Goal: Find specific page/section: Find specific page/section

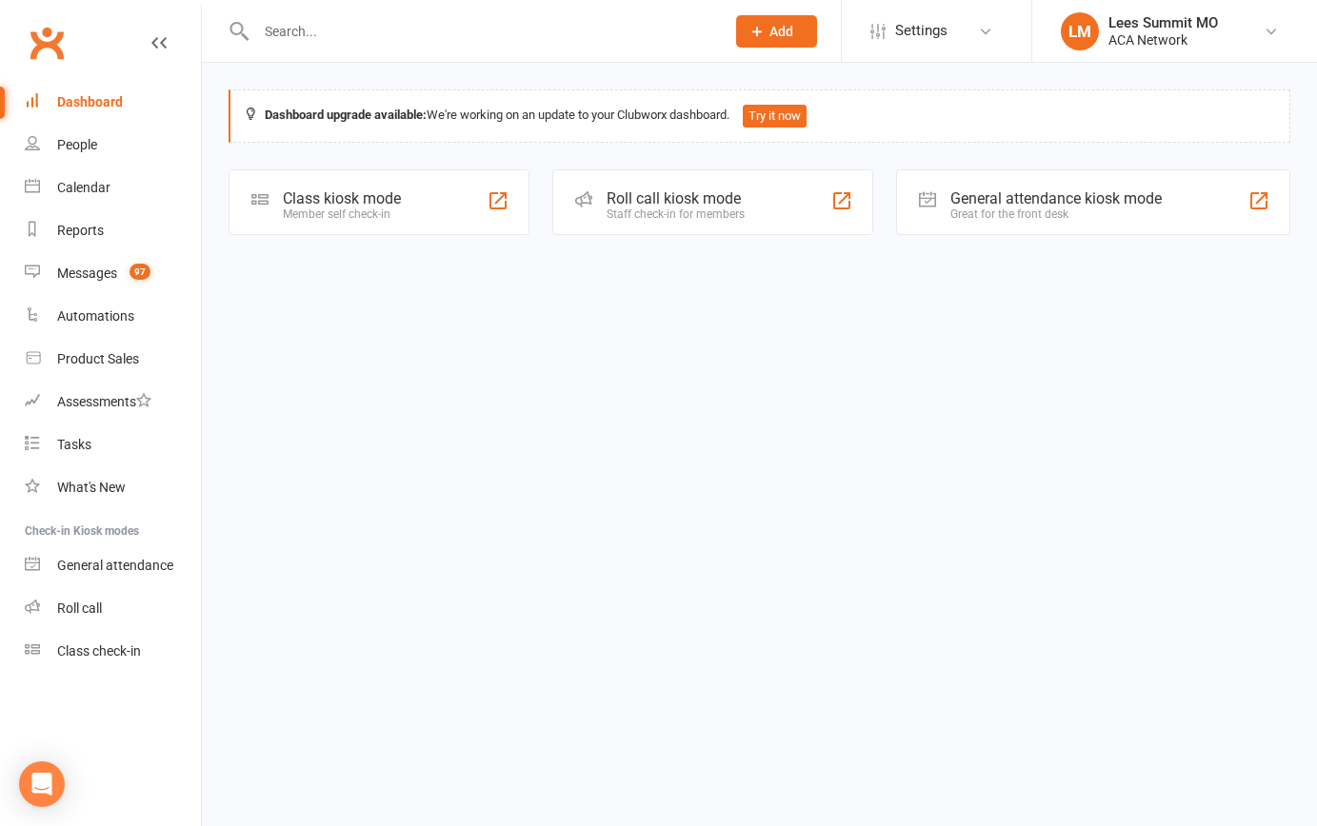
click at [272, 32] on input "text" at bounding box center [480, 31] width 461 height 27
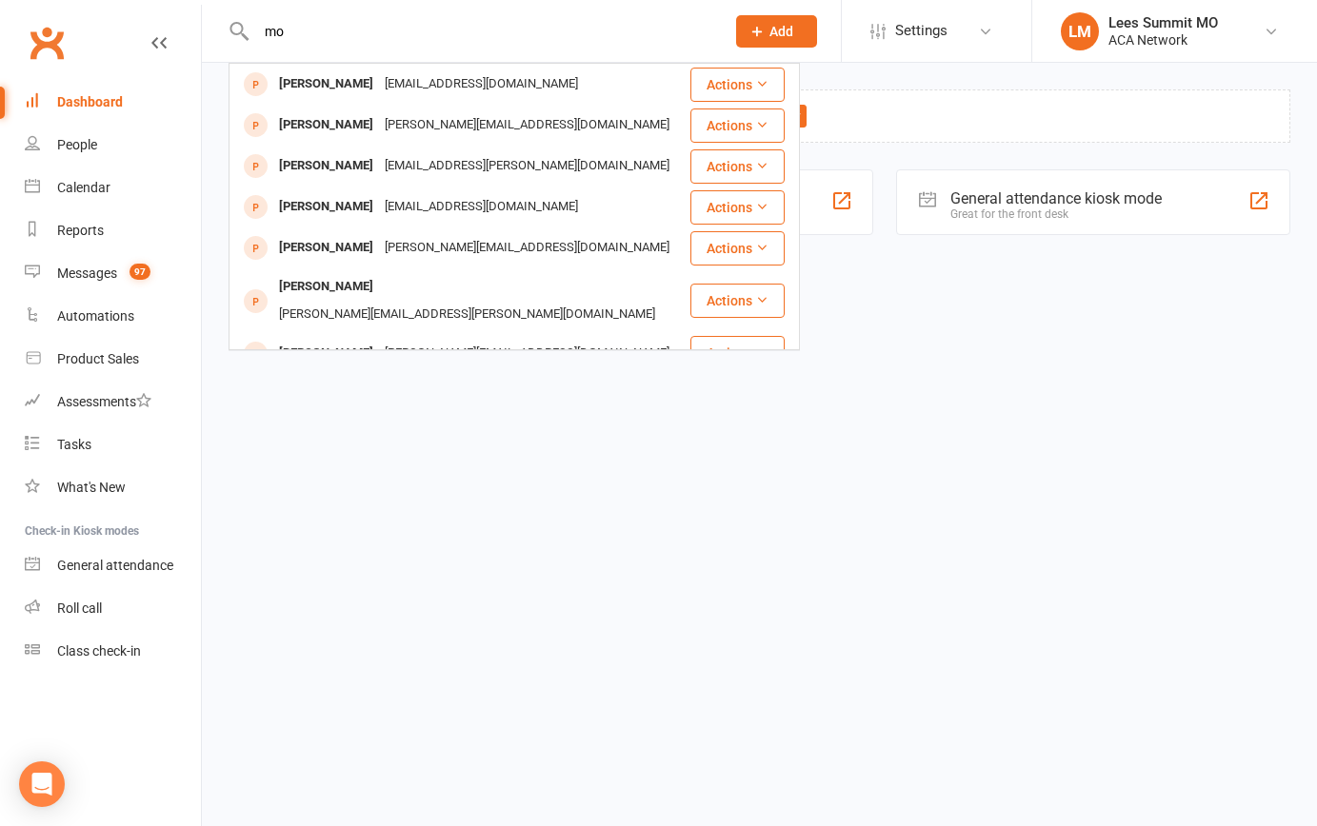
type input "m"
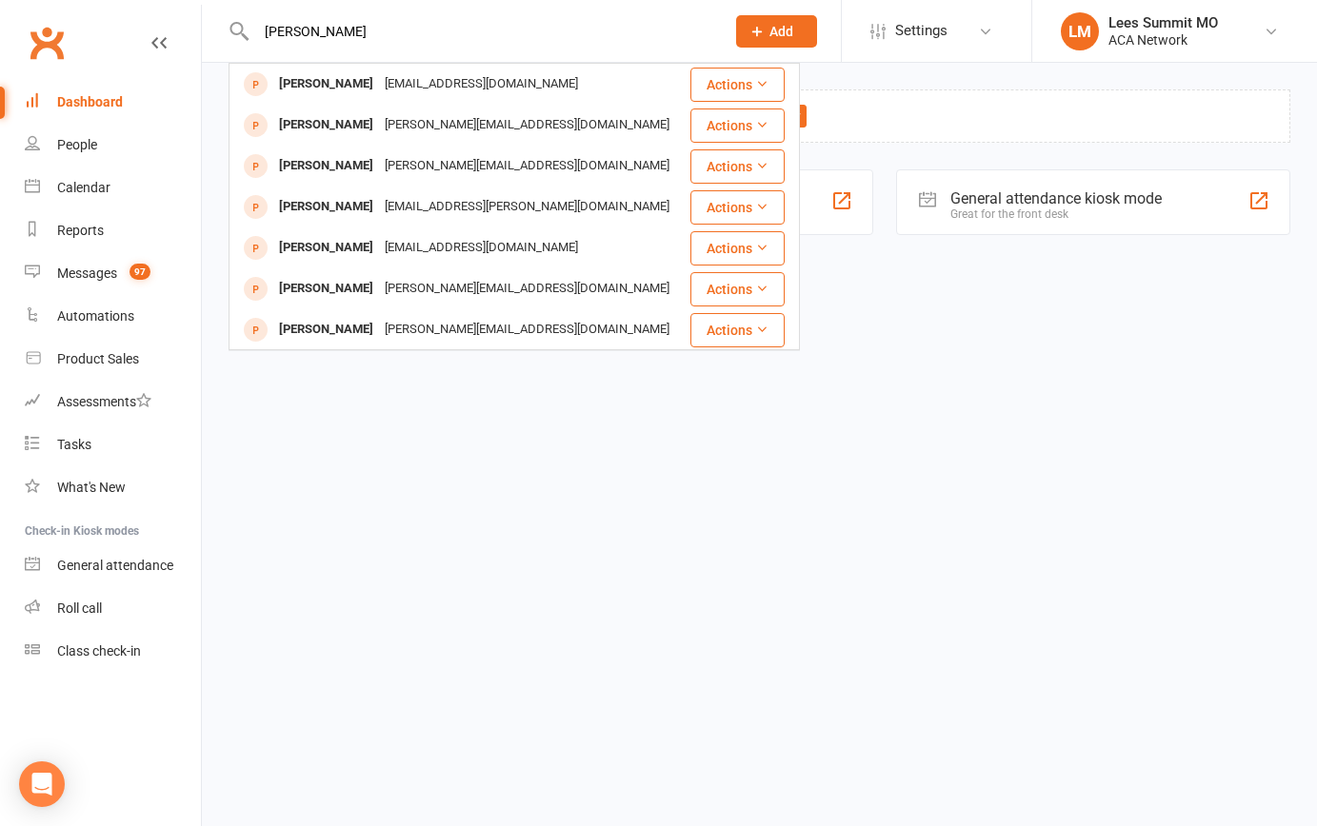
click at [283, 28] on input "[PERSON_NAME]" at bounding box center [480, 31] width 461 height 27
drag, startPoint x: 286, startPoint y: 29, endPoint x: 341, endPoint y: 32, distance: 55.4
click at [341, 32] on input "[PERSON_NAME]" at bounding box center [480, 31] width 461 height 27
drag, startPoint x: 342, startPoint y: 31, endPoint x: 292, endPoint y: 32, distance: 49.5
click at [292, 32] on input "[PERSON_NAME]" at bounding box center [480, 31] width 461 height 27
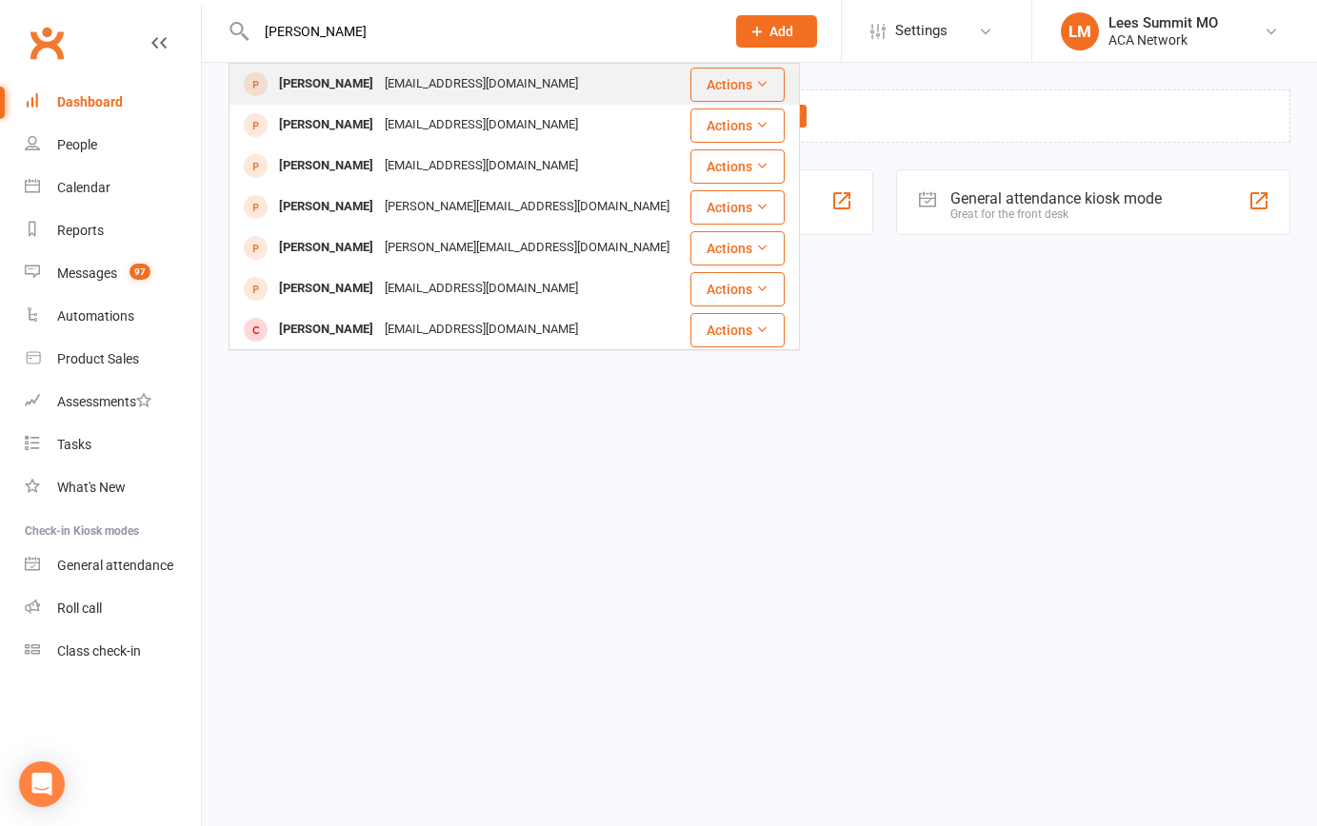
type input "[PERSON_NAME]"
click at [331, 81] on div "[PERSON_NAME]" at bounding box center [326, 84] width 106 height 28
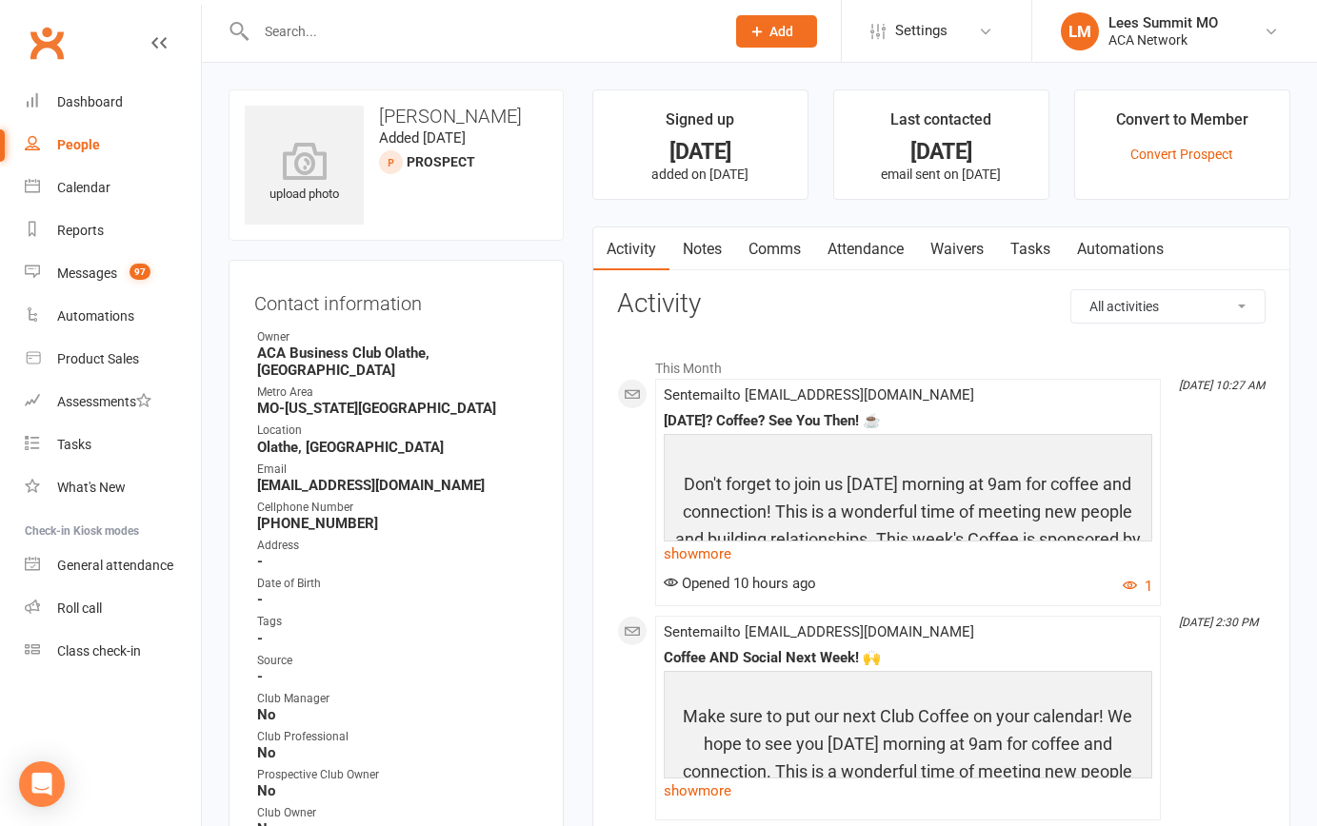
click at [340, 32] on input "text" at bounding box center [480, 31] width 461 height 27
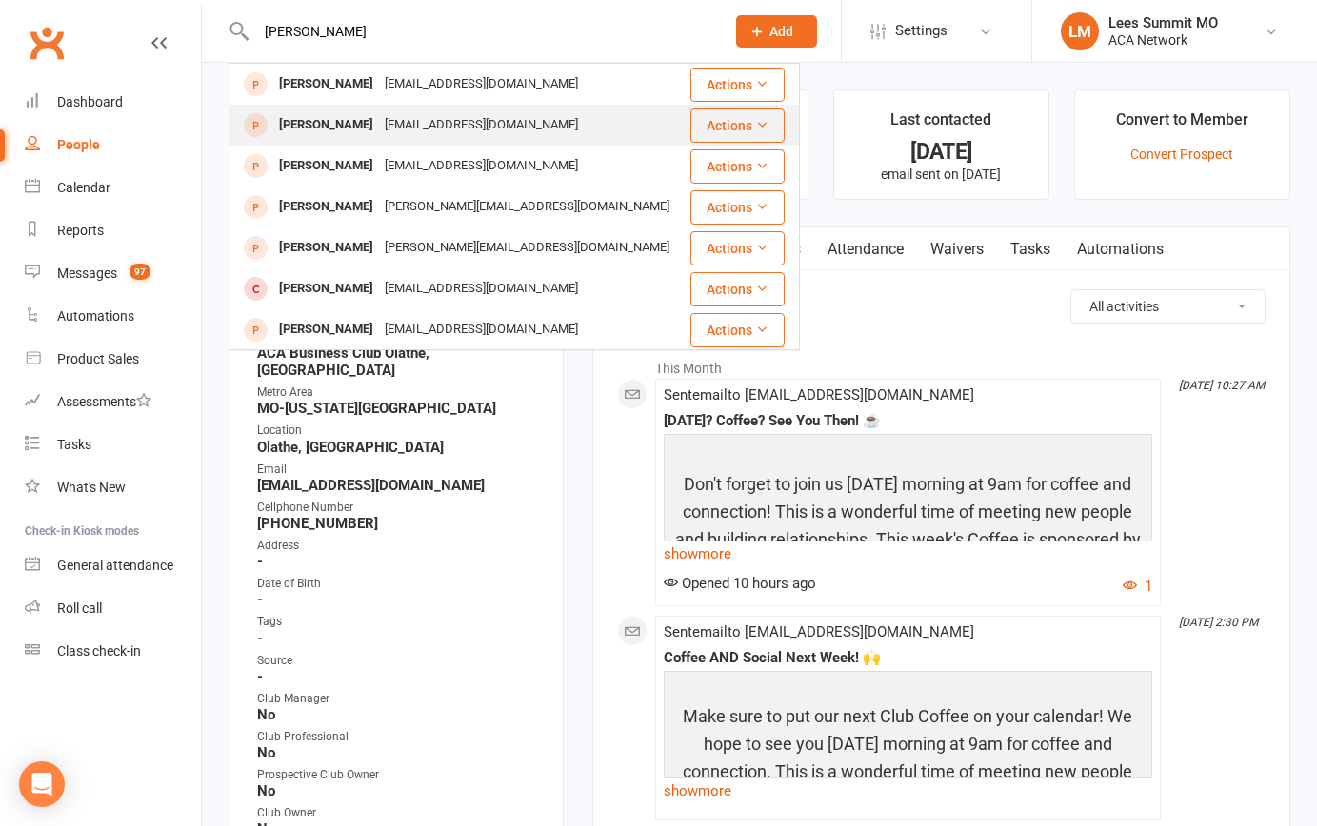
type input "[PERSON_NAME]"
click at [413, 116] on div "[EMAIL_ADDRESS][DOMAIN_NAME]" at bounding box center [481, 125] width 205 height 28
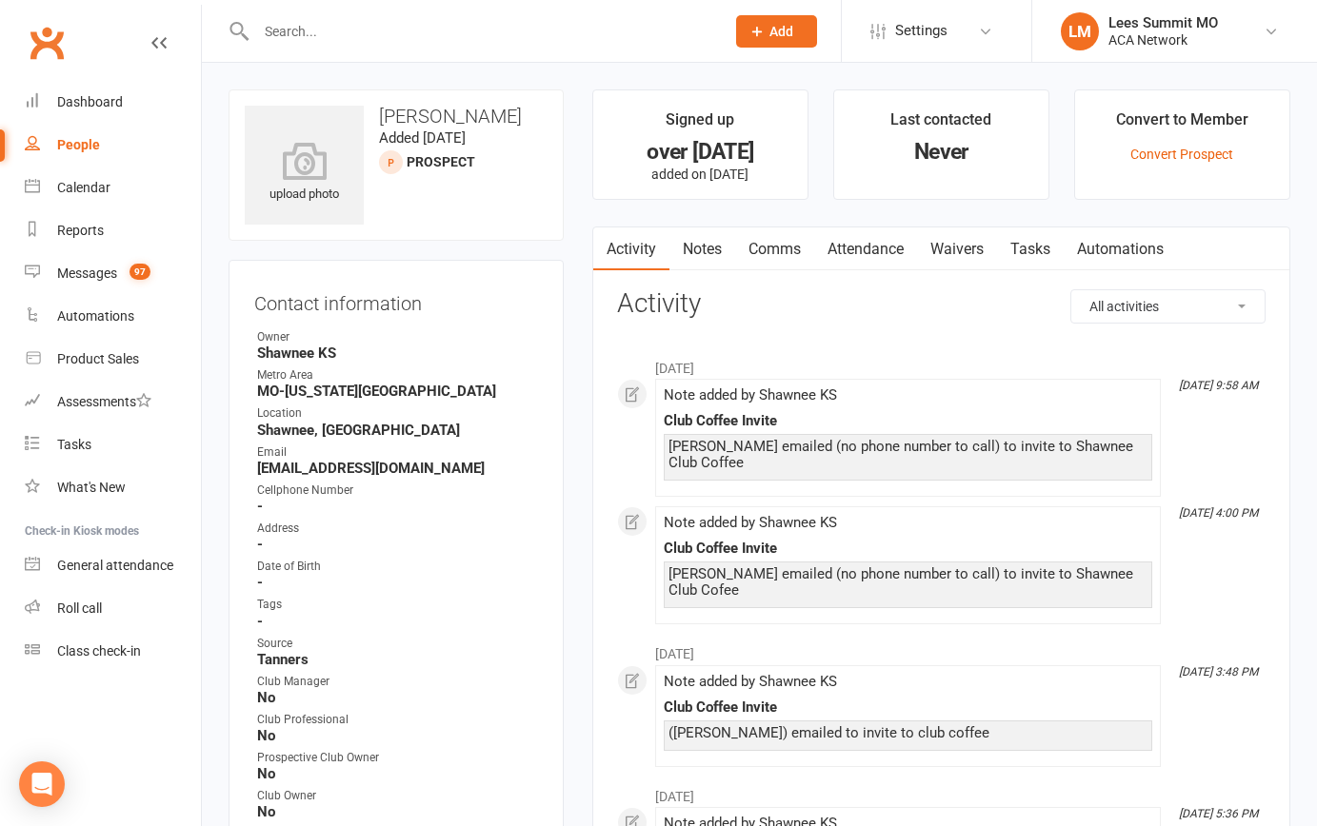
click at [334, 34] on input "text" at bounding box center [480, 31] width 461 height 27
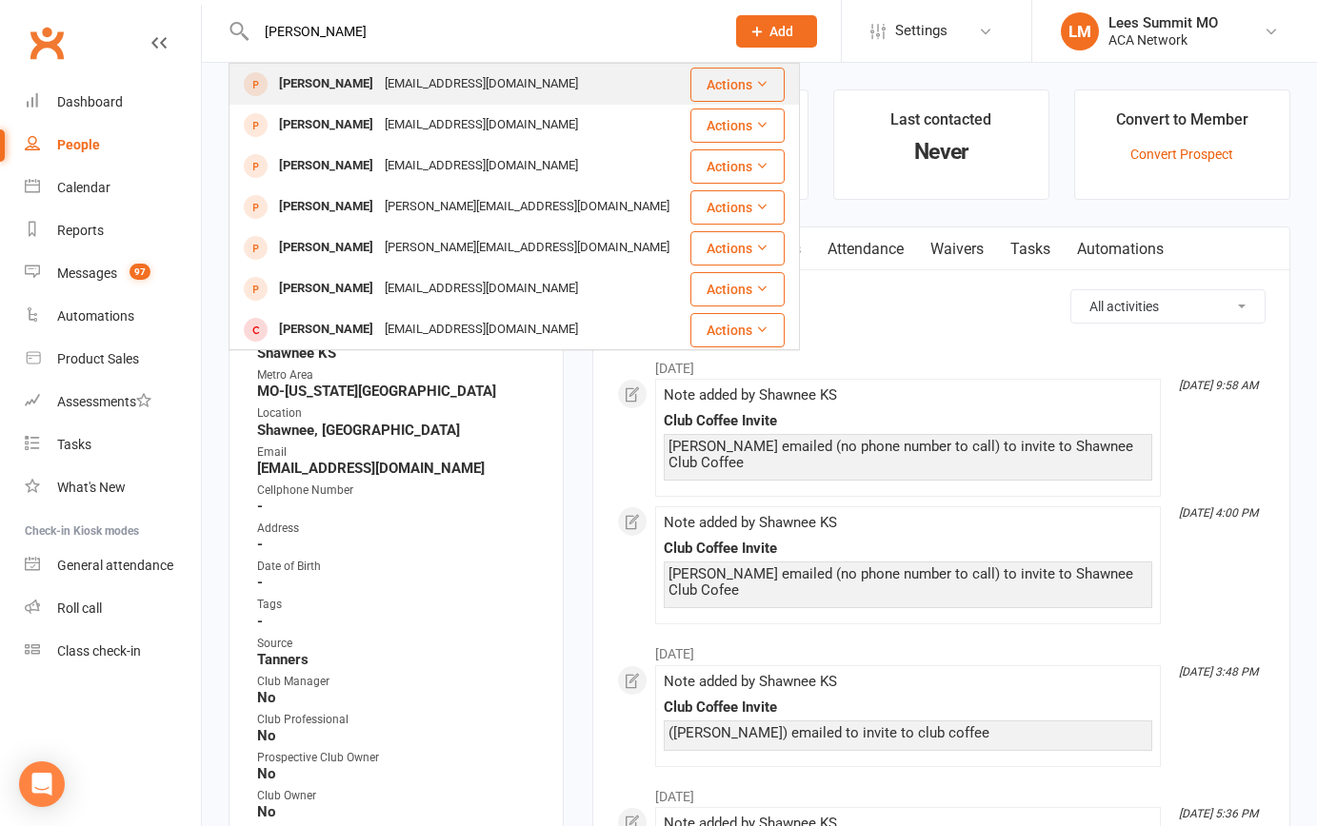
type input "[PERSON_NAME]"
click at [342, 82] on div "[PERSON_NAME]" at bounding box center [326, 84] width 106 height 28
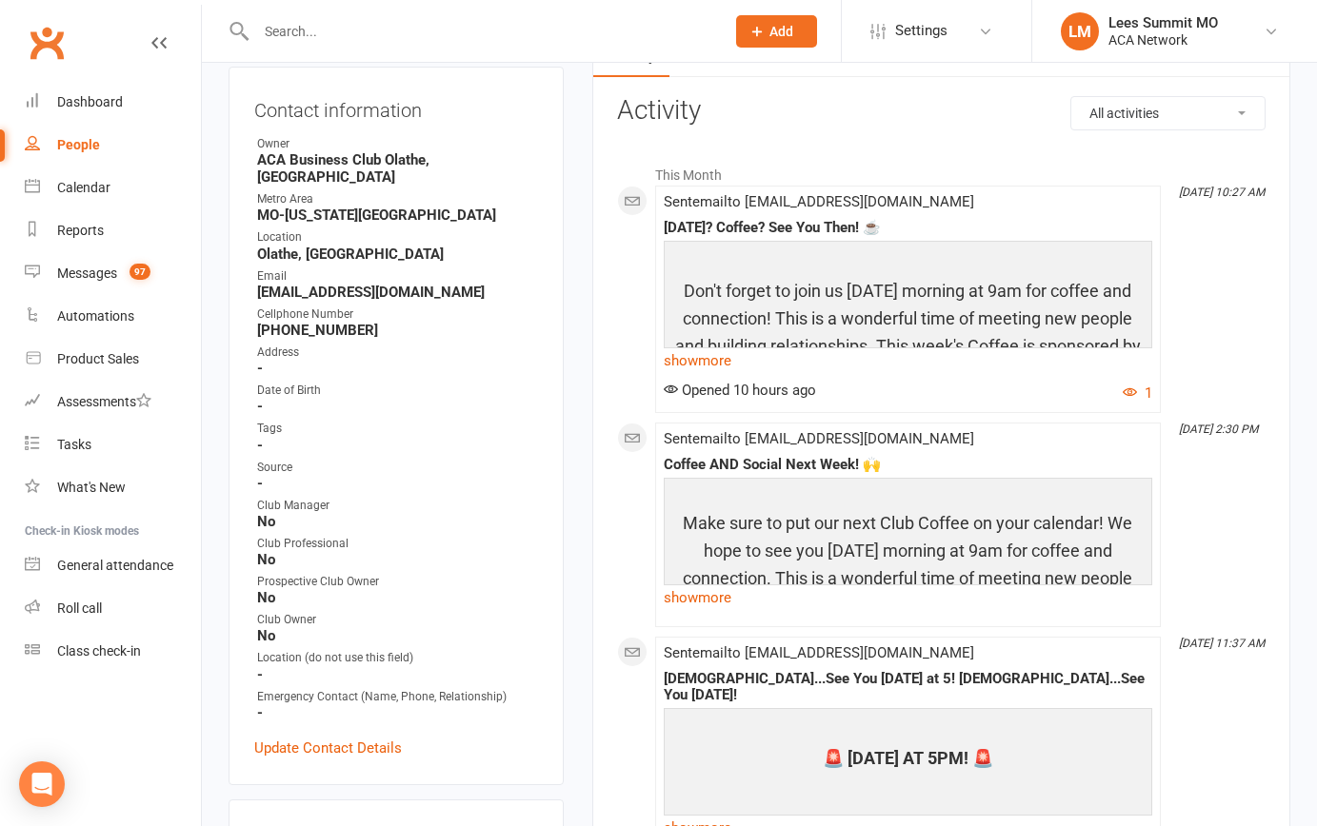
scroll to position [188, 0]
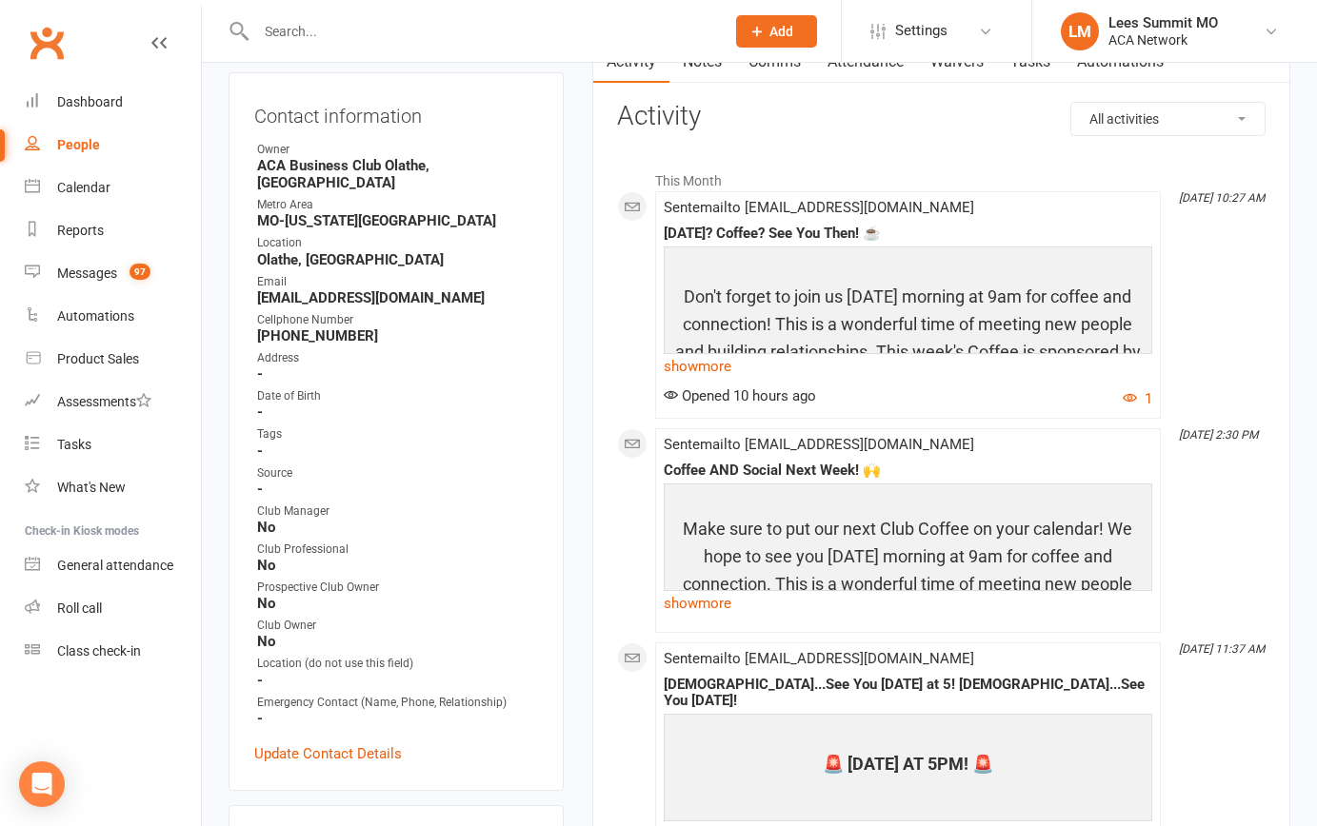
click at [363, 30] on input "text" at bounding box center [480, 31] width 461 height 27
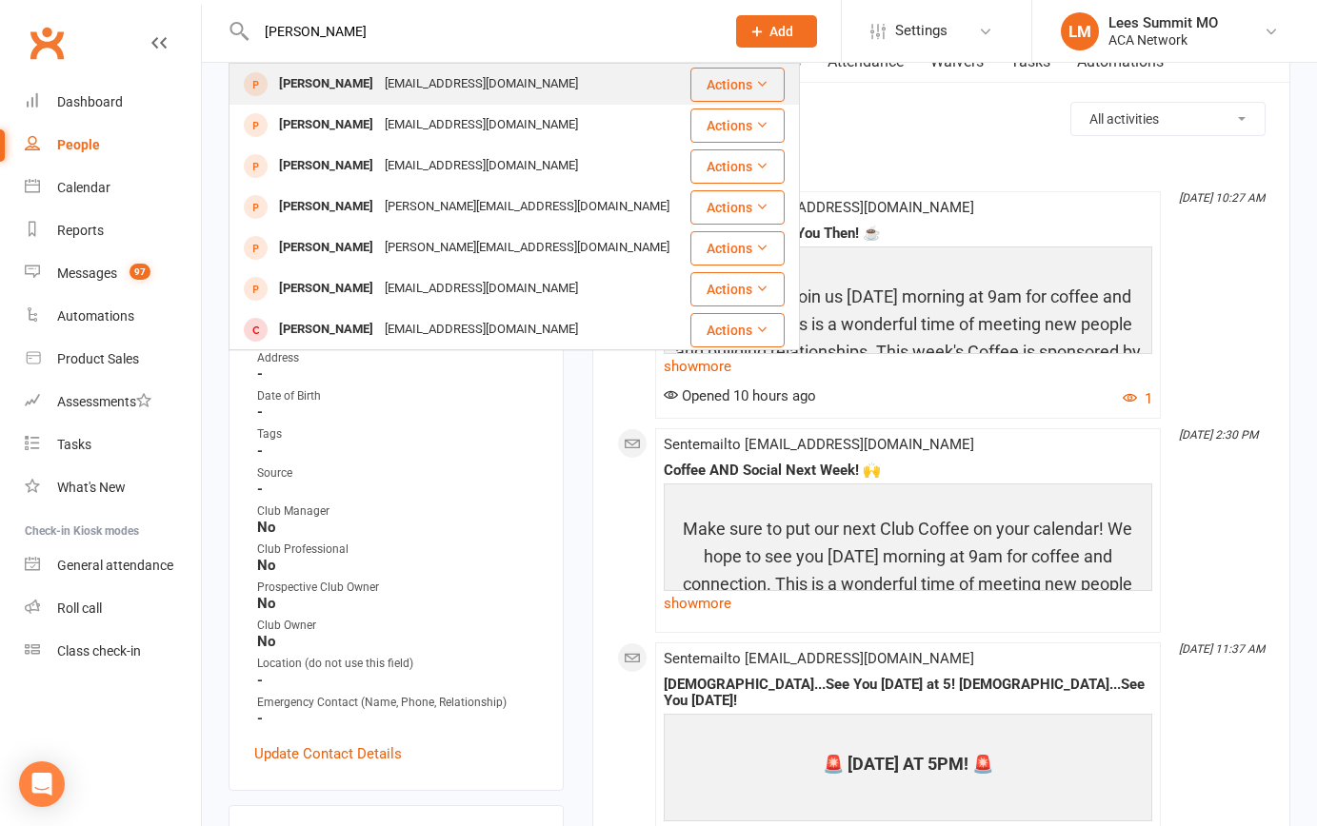
type input "[PERSON_NAME]"
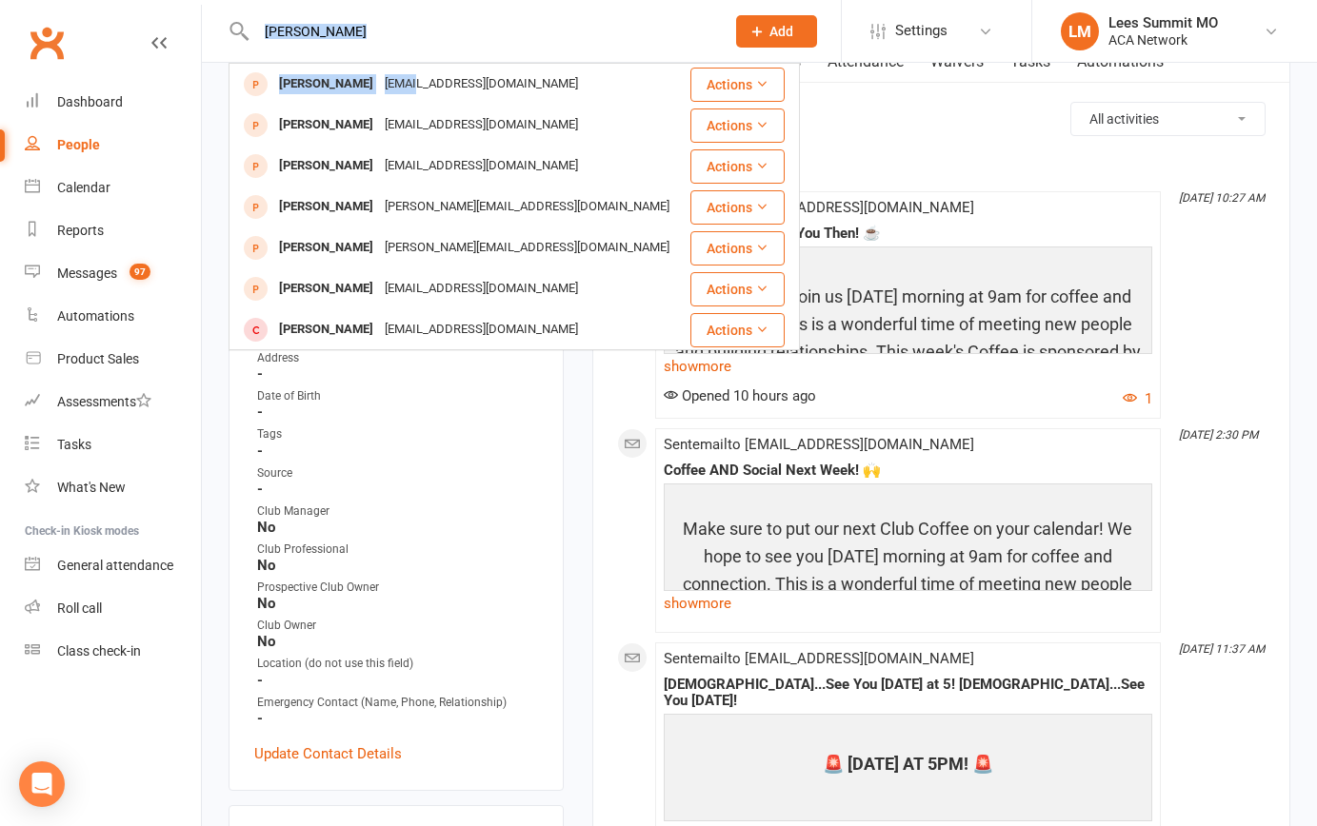
drag, startPoint x: 385, startPoint y: 80, endPoint x: 410, endPoint y: 51, distance: 38.4
click at [410, 51] on div "[PERSON_NAME] pol [PERSON_NAME] [EMAIL_ADDRESS][DOMAIN_NAME] Actions [PERSON_NA…" at bounding box center [470, 31] width 483 height 62
click at [878, 102] on h3 "Activity" at bounding box center [941, 117] width 648 height 30
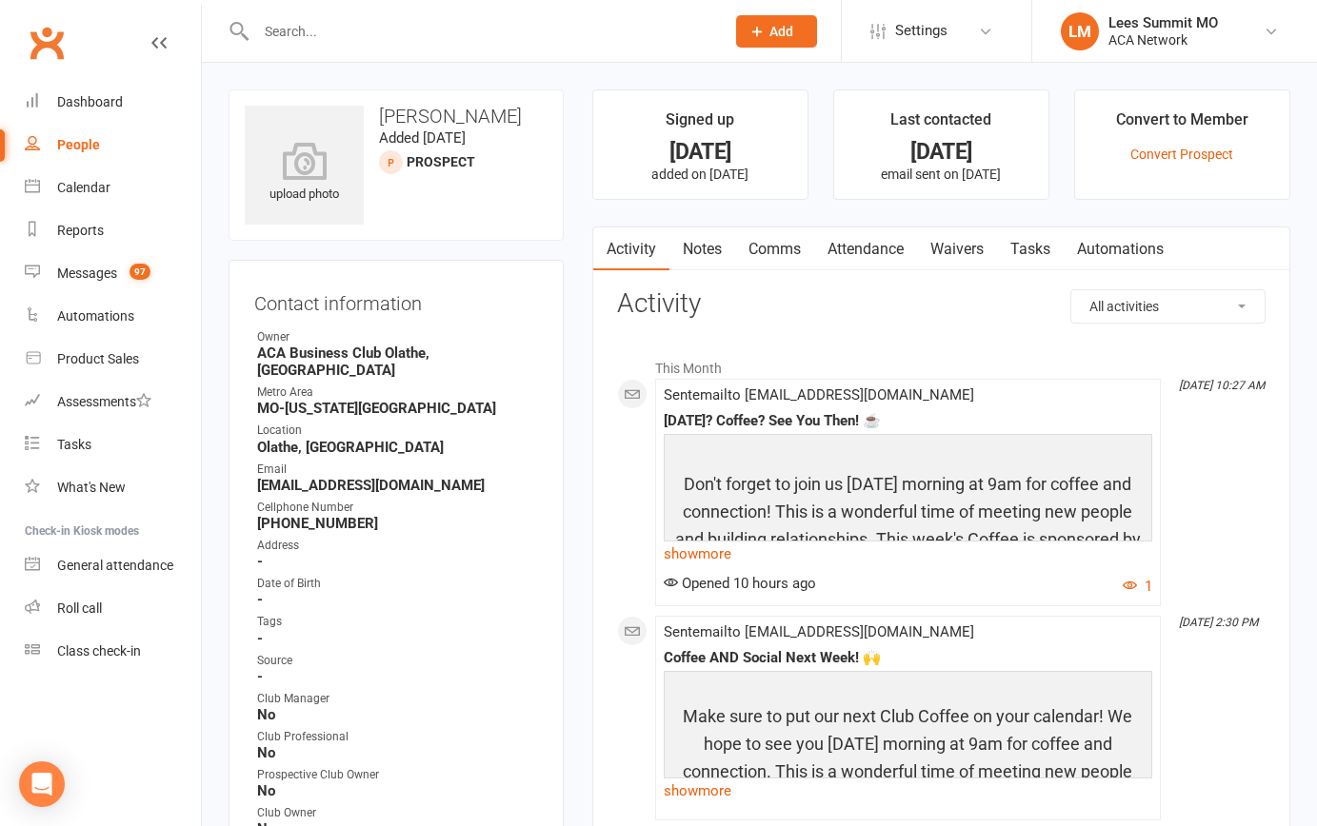
scroll to position [0, 0]
click at [353, 39] on input "text" at bounding box center [480, 31] width 461 height 27
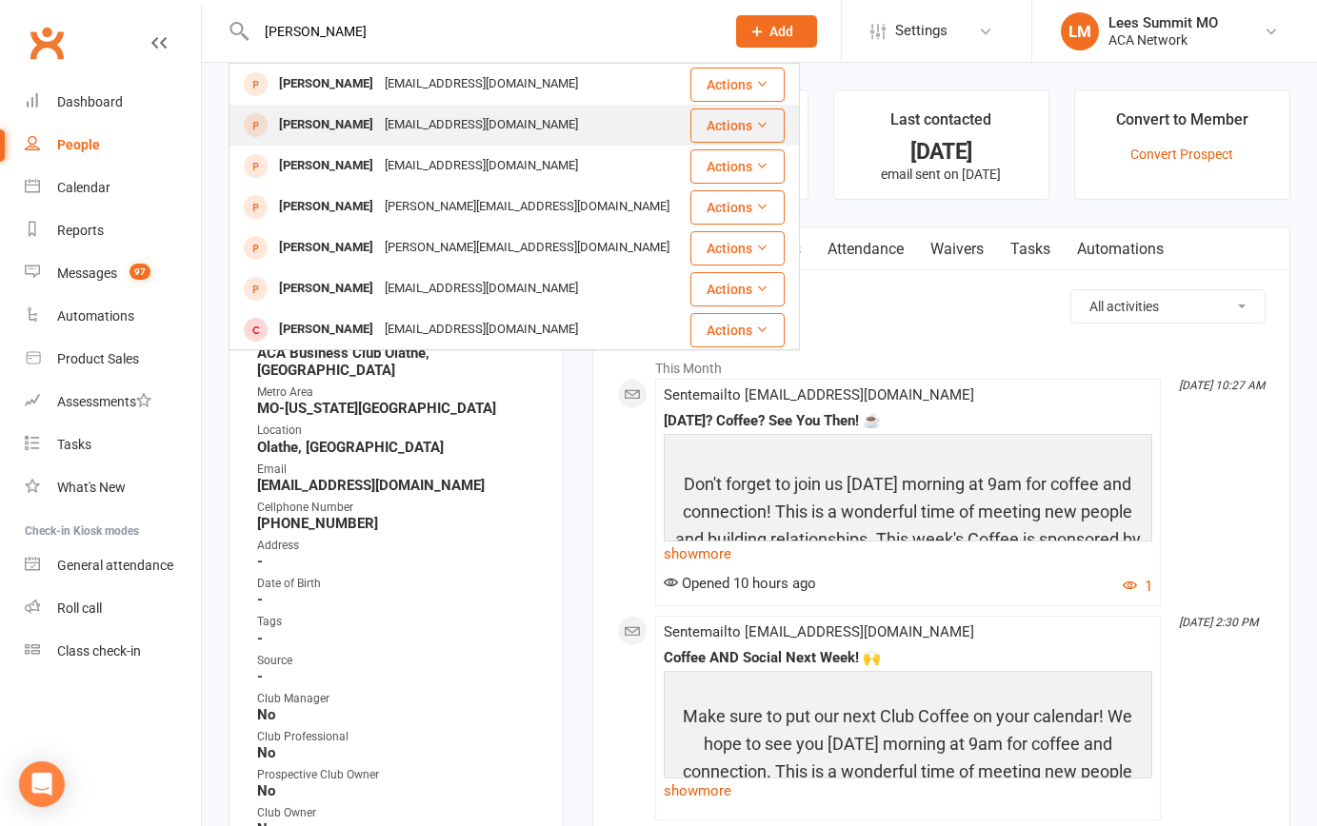
type input "[PERSON_NAME]"
click at [385, 120] on div "[EMAIL_ADDRESS][DOMAIN_NAME]" at bounding box center [481, 125] width 205 height 28
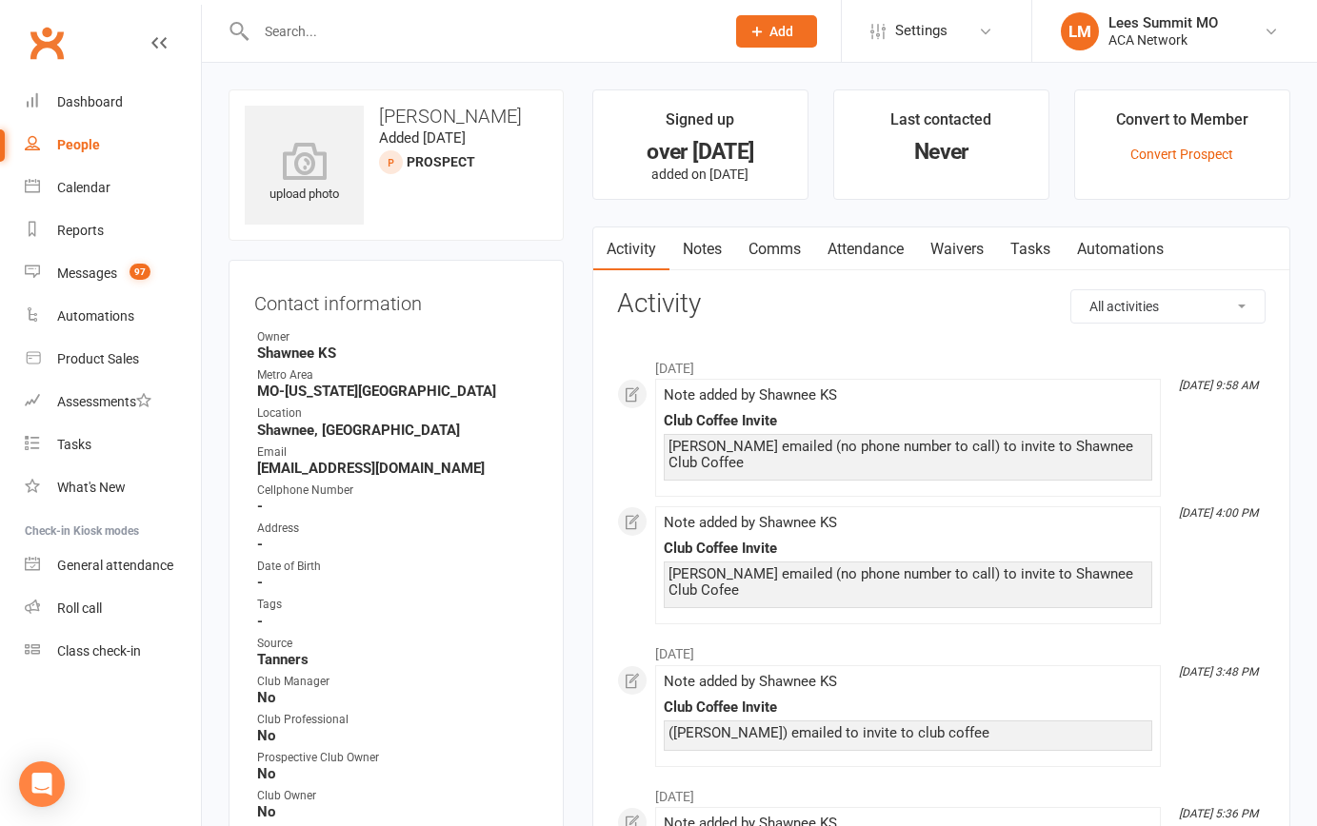
click at [347, 42] on input "text" at bounding box center [480, 31] width 461 height 27
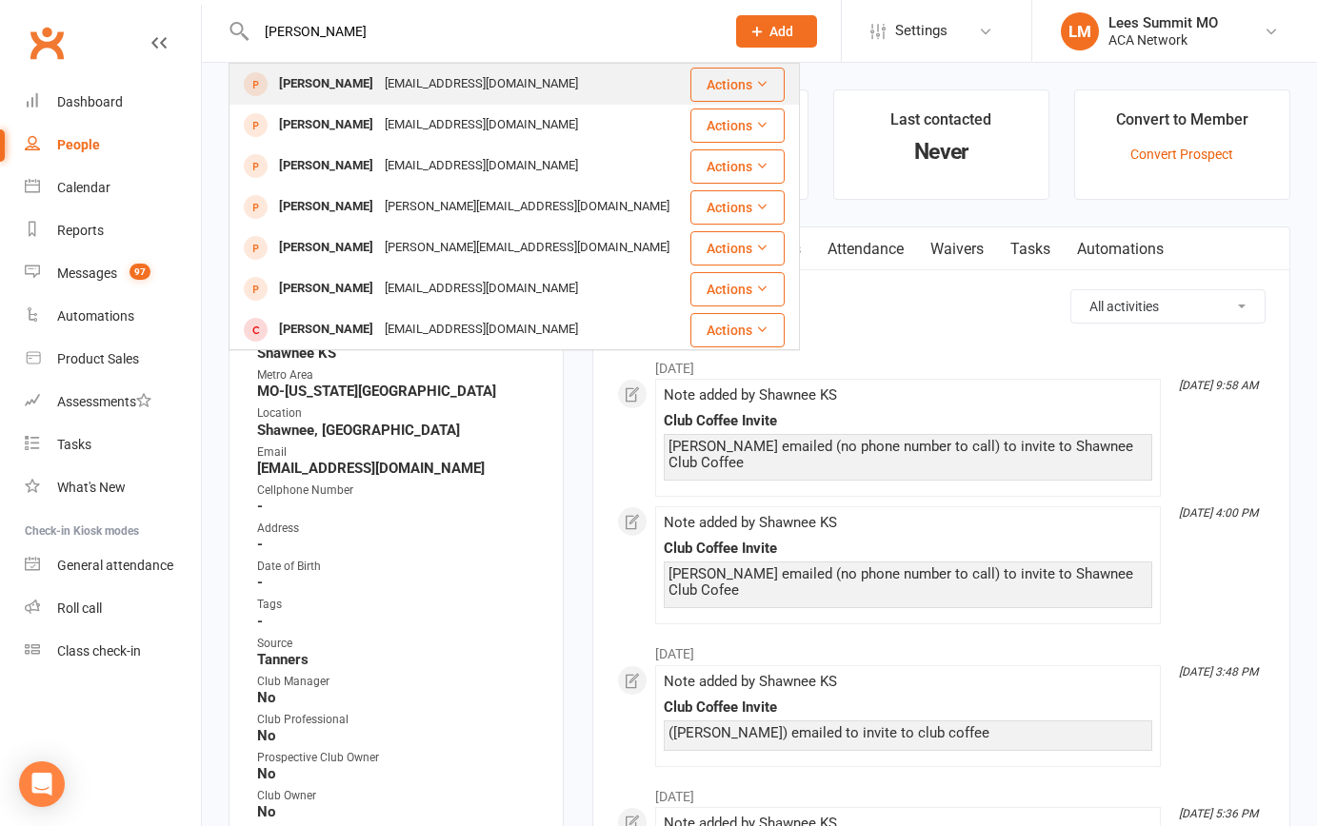
type input "[PERSON_NAME]"
click at [379, 83] on div "[EMAIL_ADDRESS][DOMAIN_NAME]" at bounding box center [481, 84] width 205 height 28
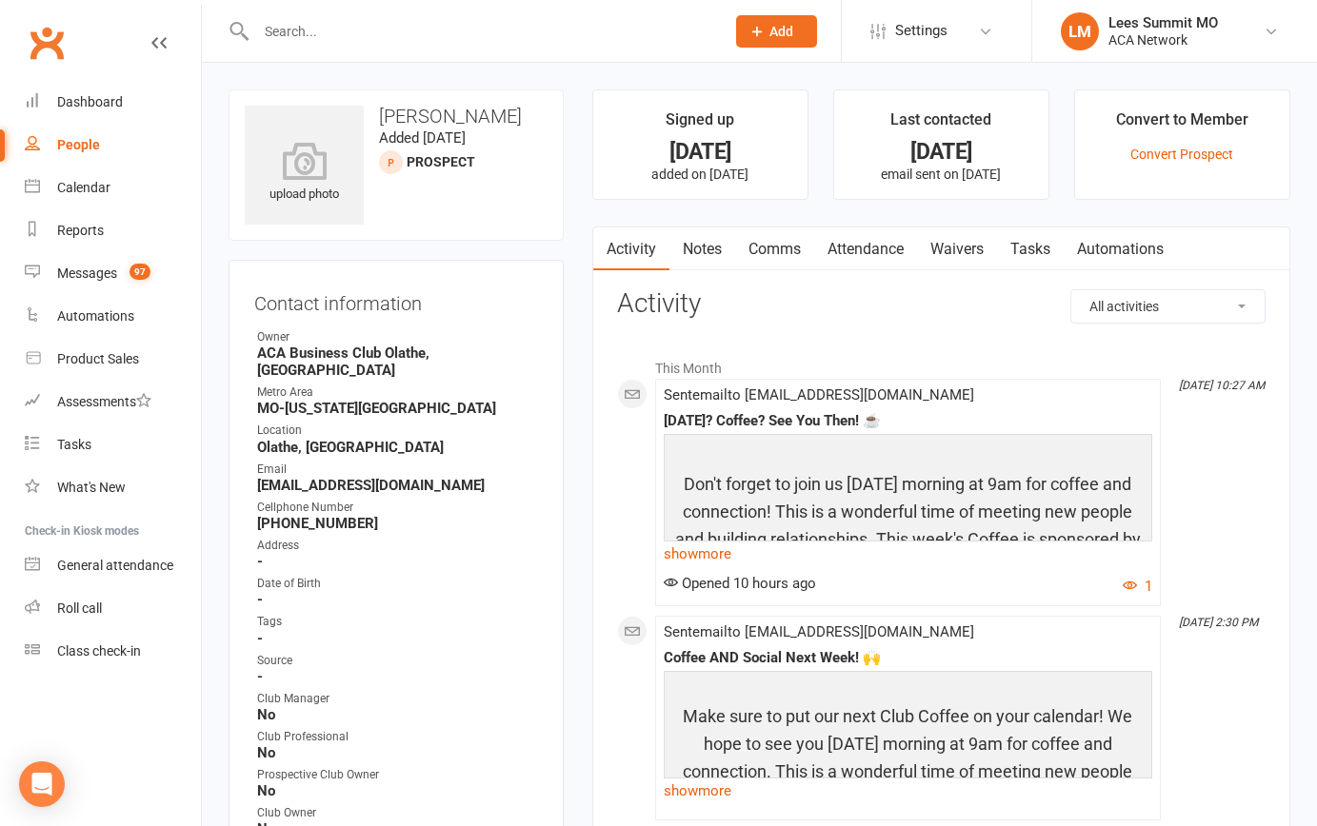
click at [333, 37] on input "text" at bounding box center [480, 31] width 461 height 27
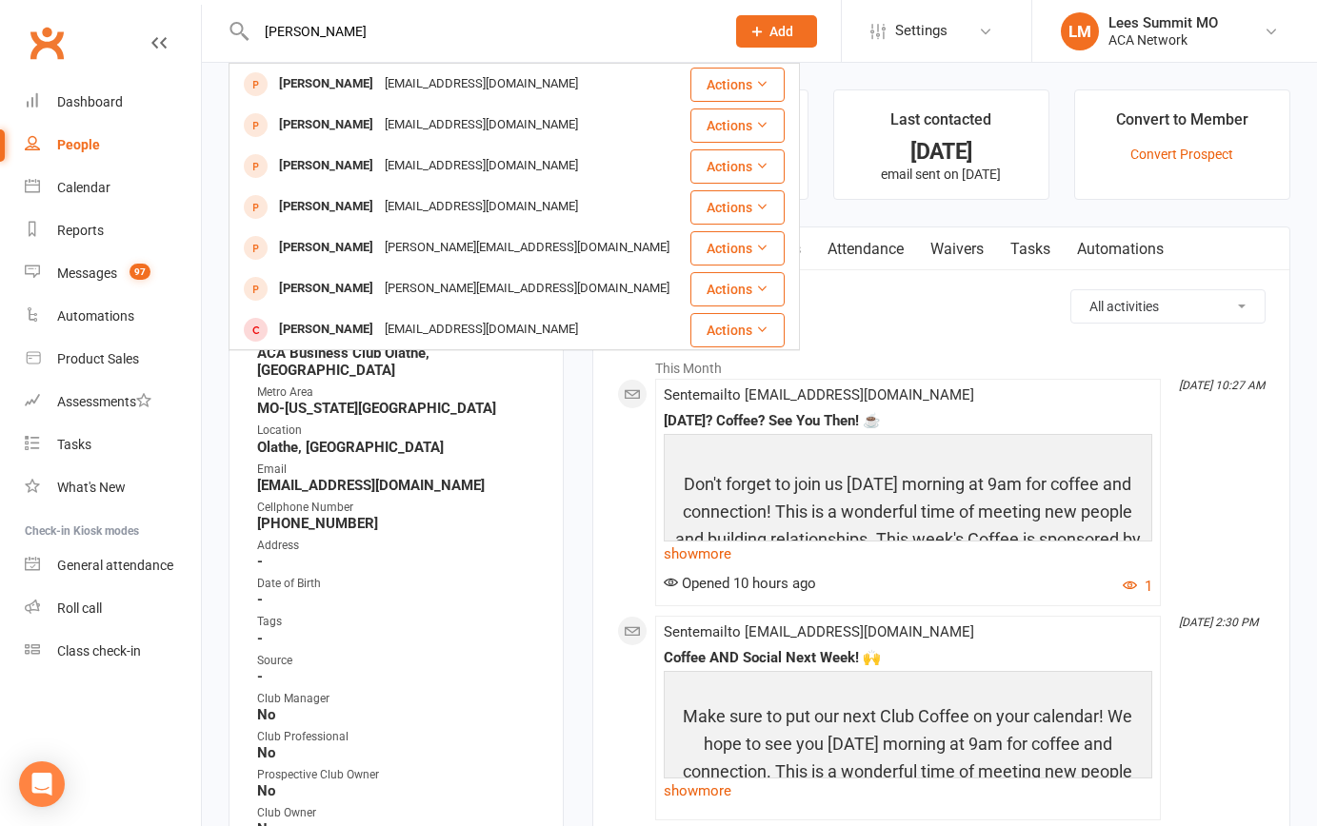
type input "[PERSON_NAME]"
click at [525, 480] on ul "Owner ACA Business Club [GEOGRAPHIC_DATA], [GEOGRAPHIC_DATA] [GEOGRAPHIC_DATA]-…" at bounding box center [396, 621] width 284 height 586
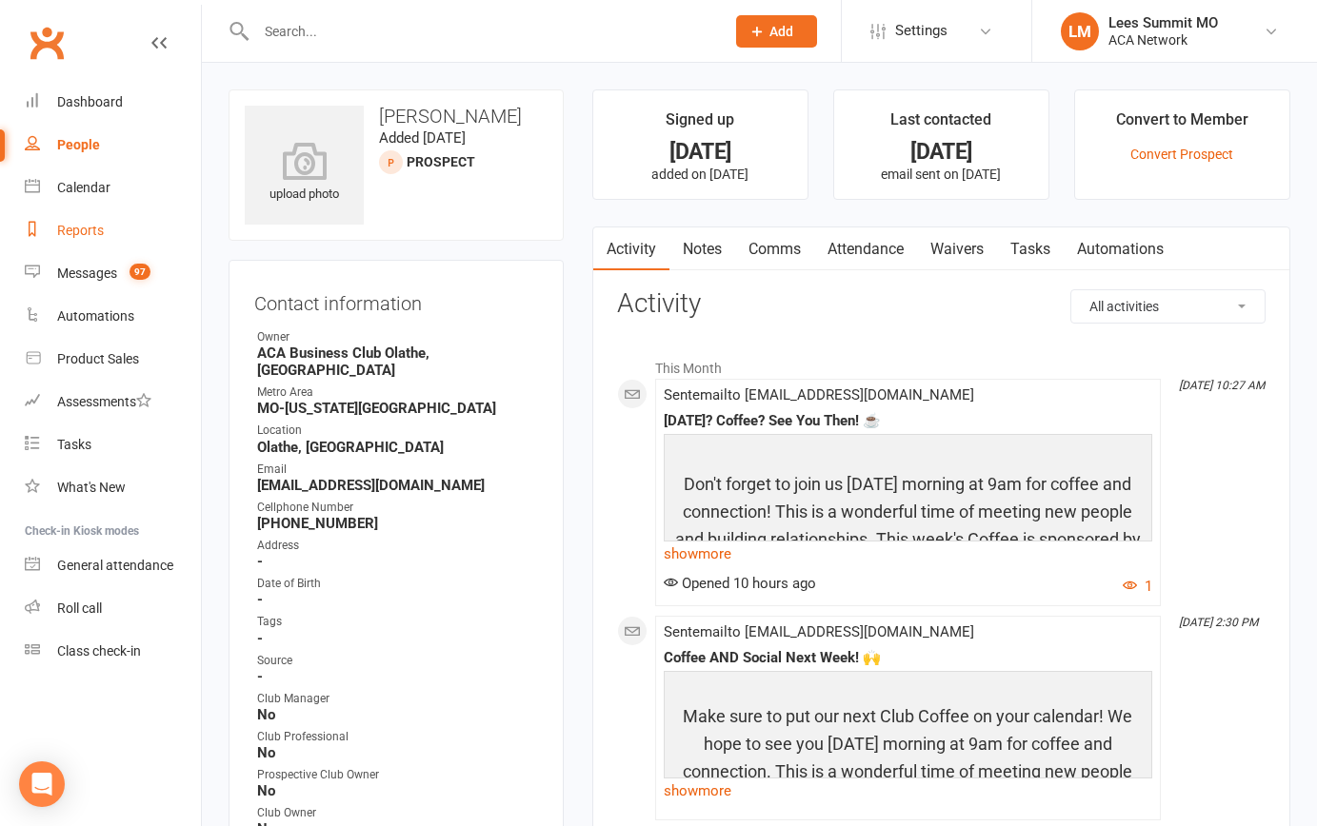
click at [83, 230] on div "Reports" at bounding box center [80, 230] width 47 height 15
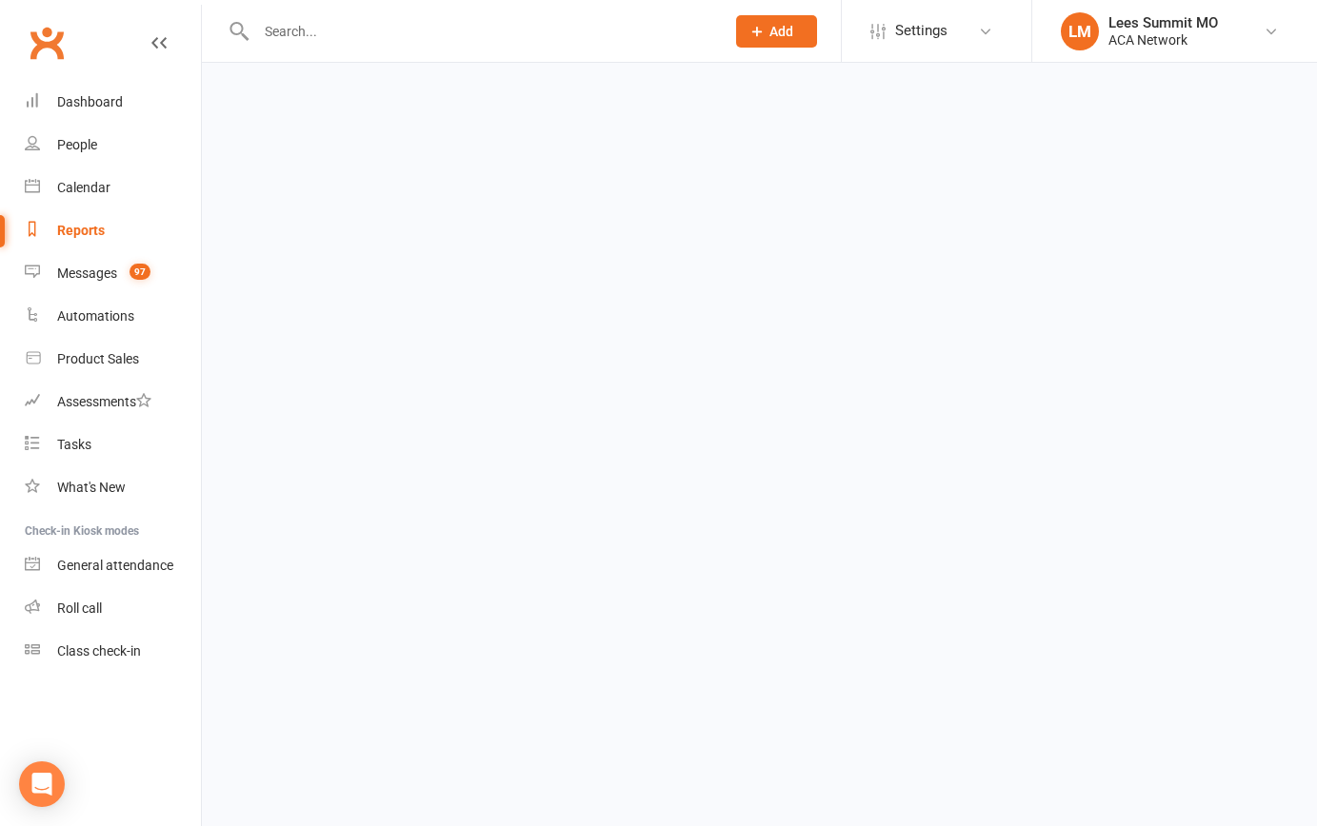
select select "100"
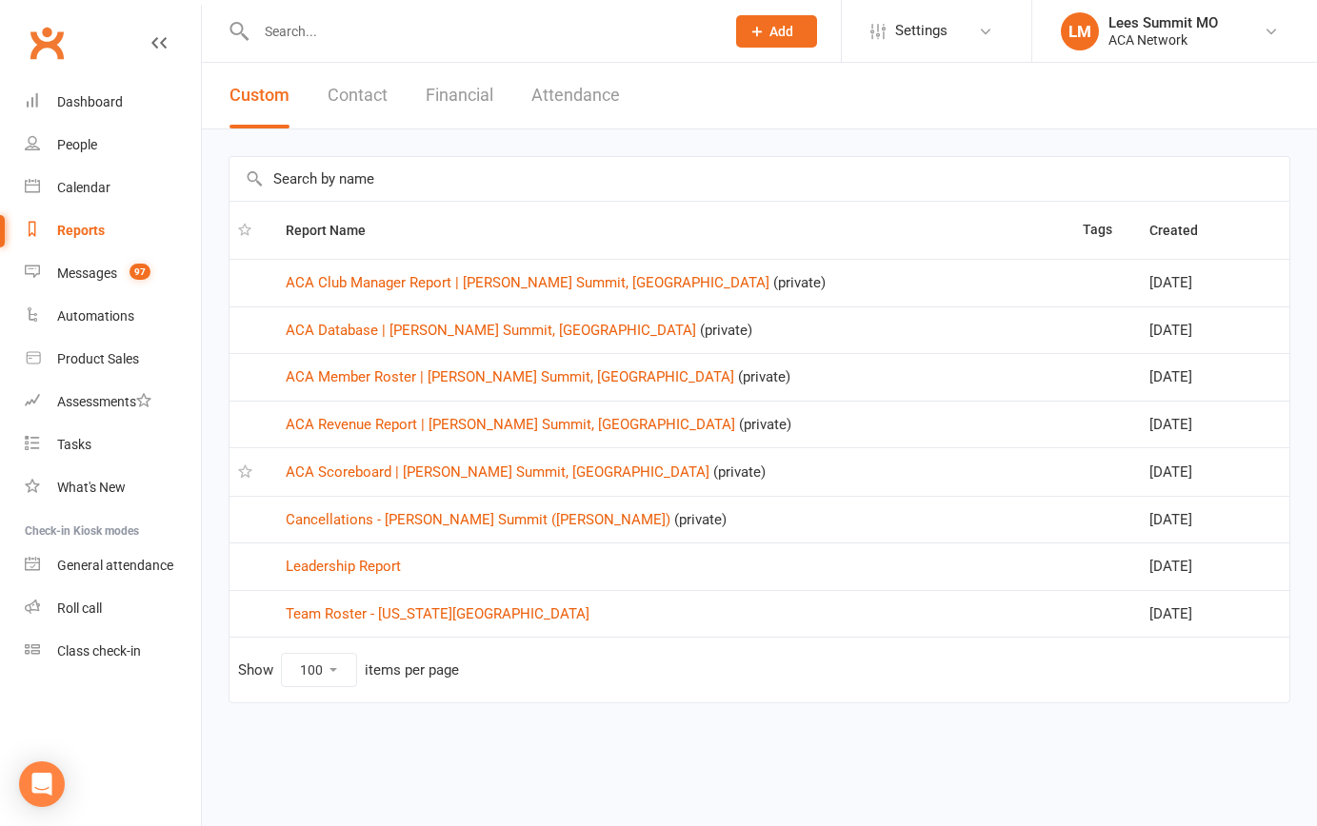
click at [397, 464] on link "ACA Scoreboard | [PERSON_NAME] Summit, [GEOGRAPHIC_DATA]" at bounding box center [498, 472] width 424 height 17
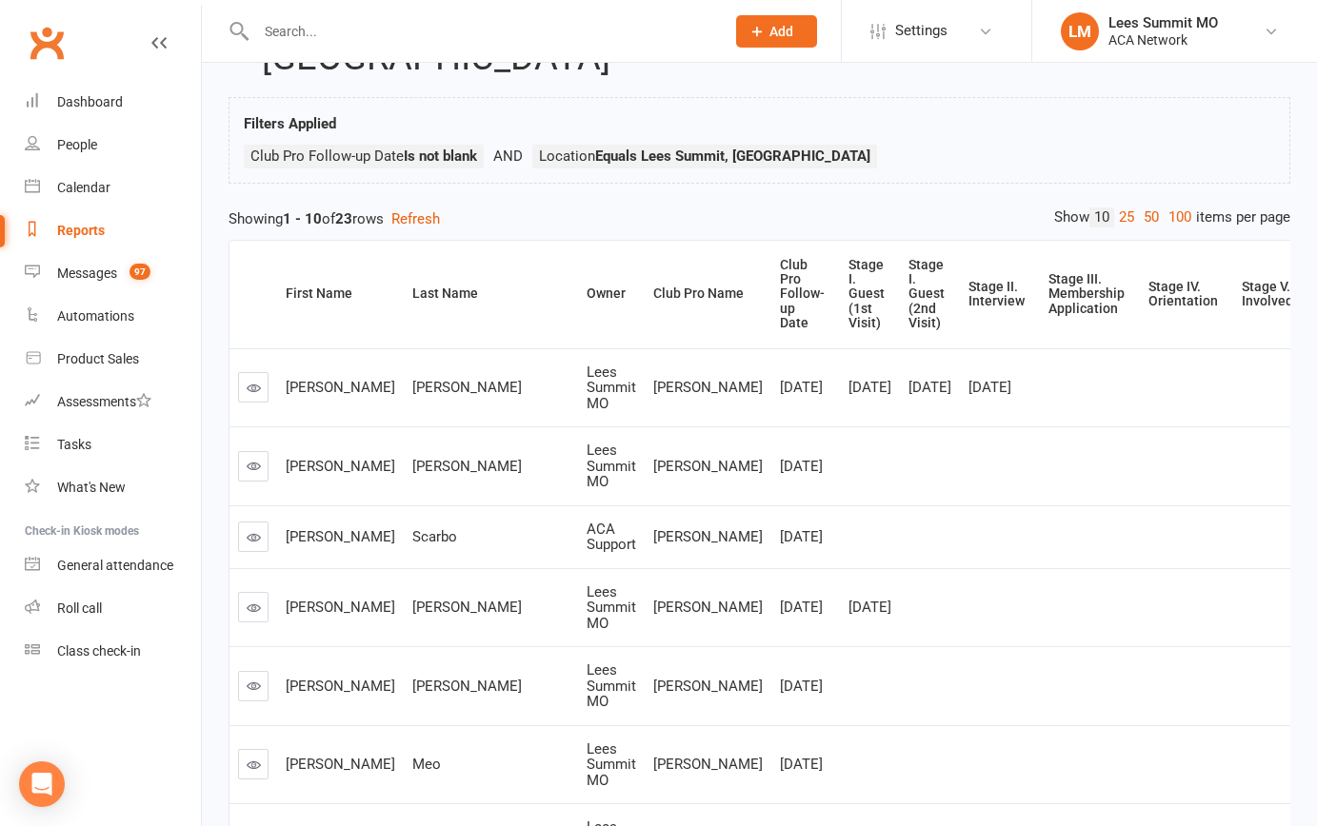
scroll to position [107, 0]
click at [305, 287] on div "First Name" at bounding box center [337, 294] width 103 height 14
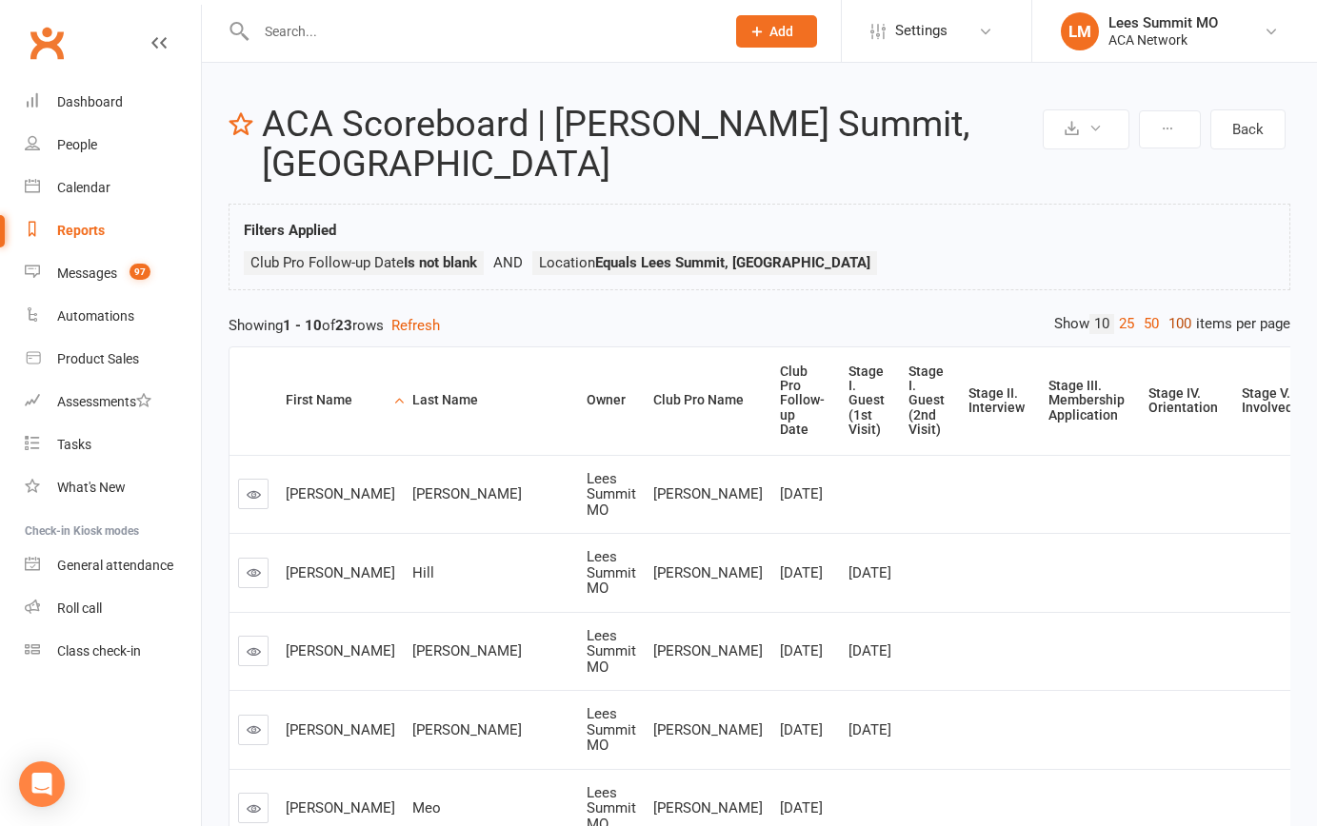
scroll to position [0, 0]
click at [1174, 314] on link "100" at bounding box center [1179, 324] width 32 height 20
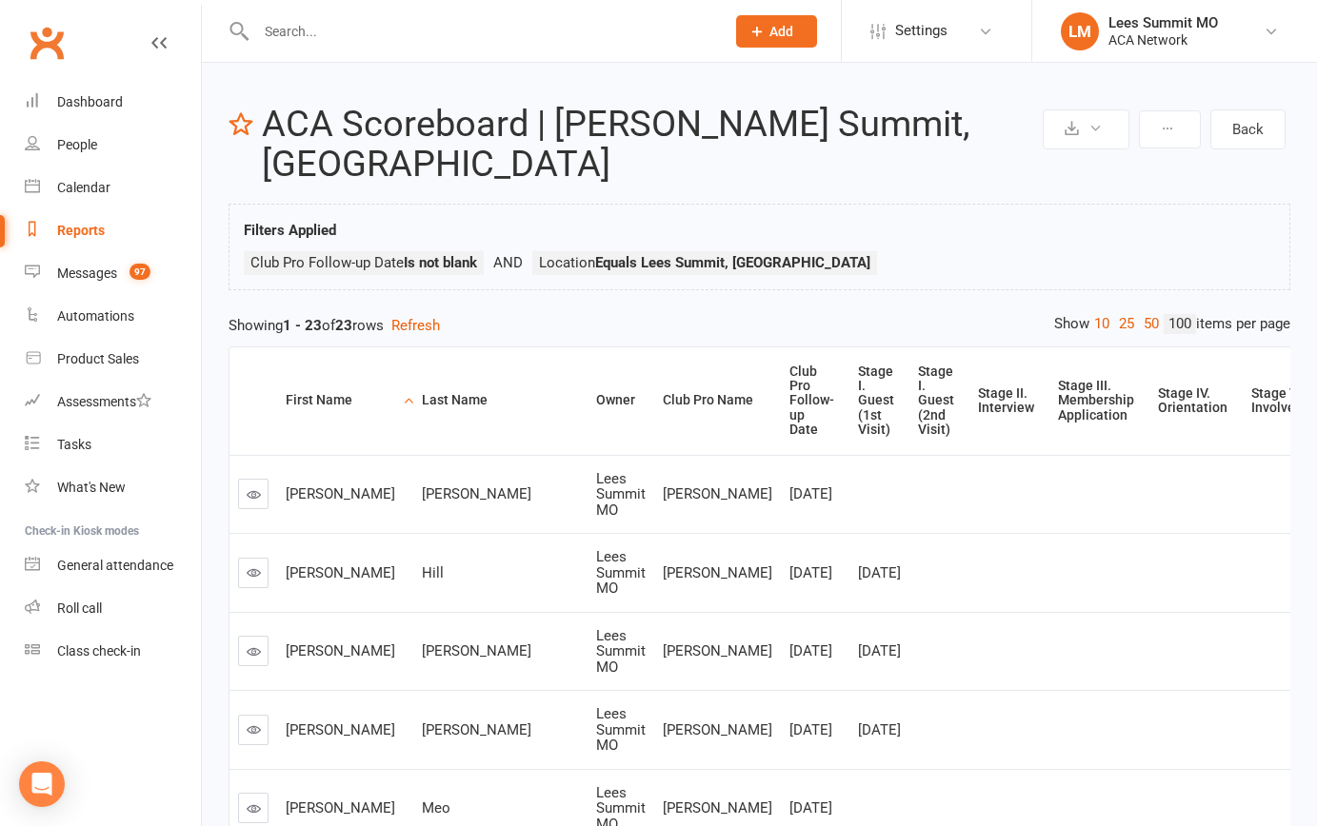
click at [348, 44] on input "text" at bounding box center [480, 31] width 461 height 27
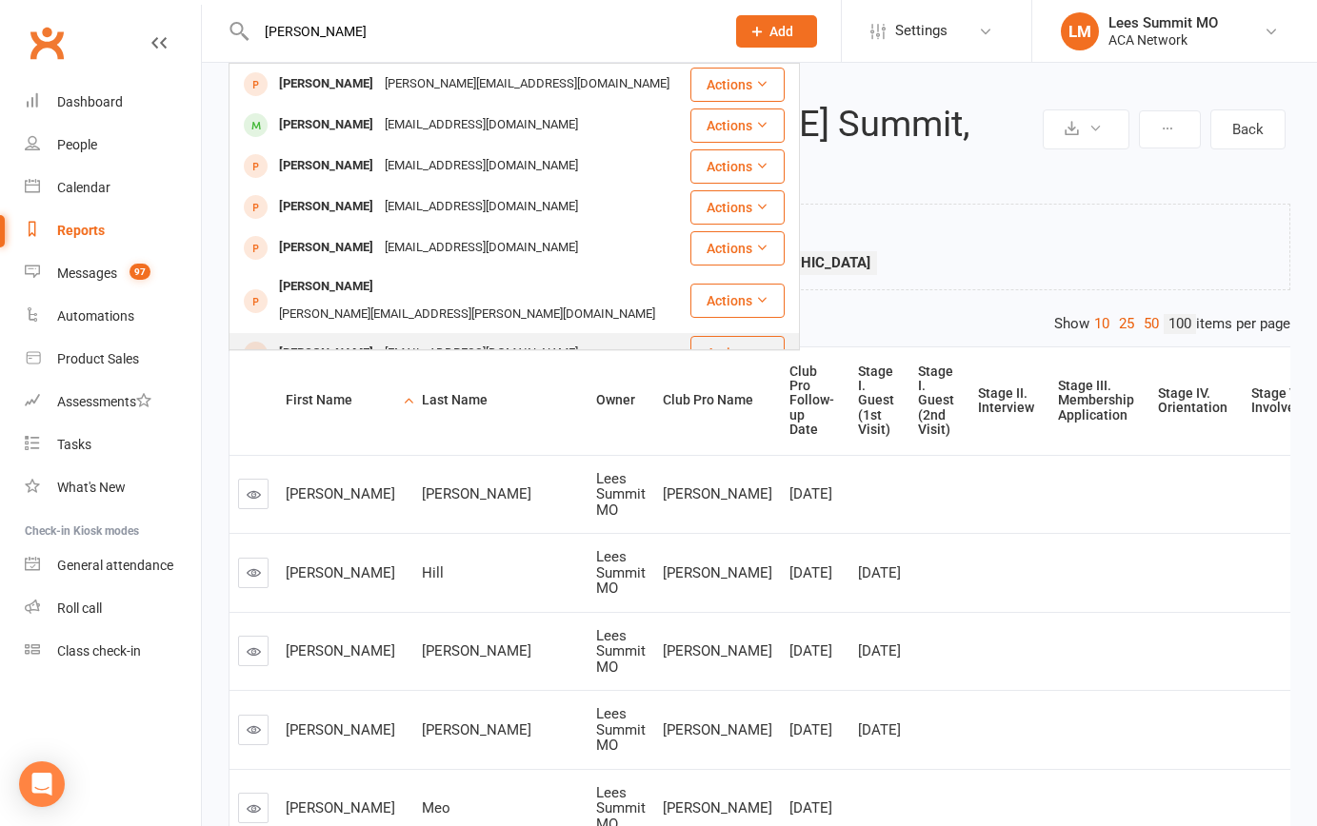
type input "[PERSON_NAME]"
click at [339, 340] on div "[PERSON_NAME]" at bounding box center [326, 354] width 106 height 28
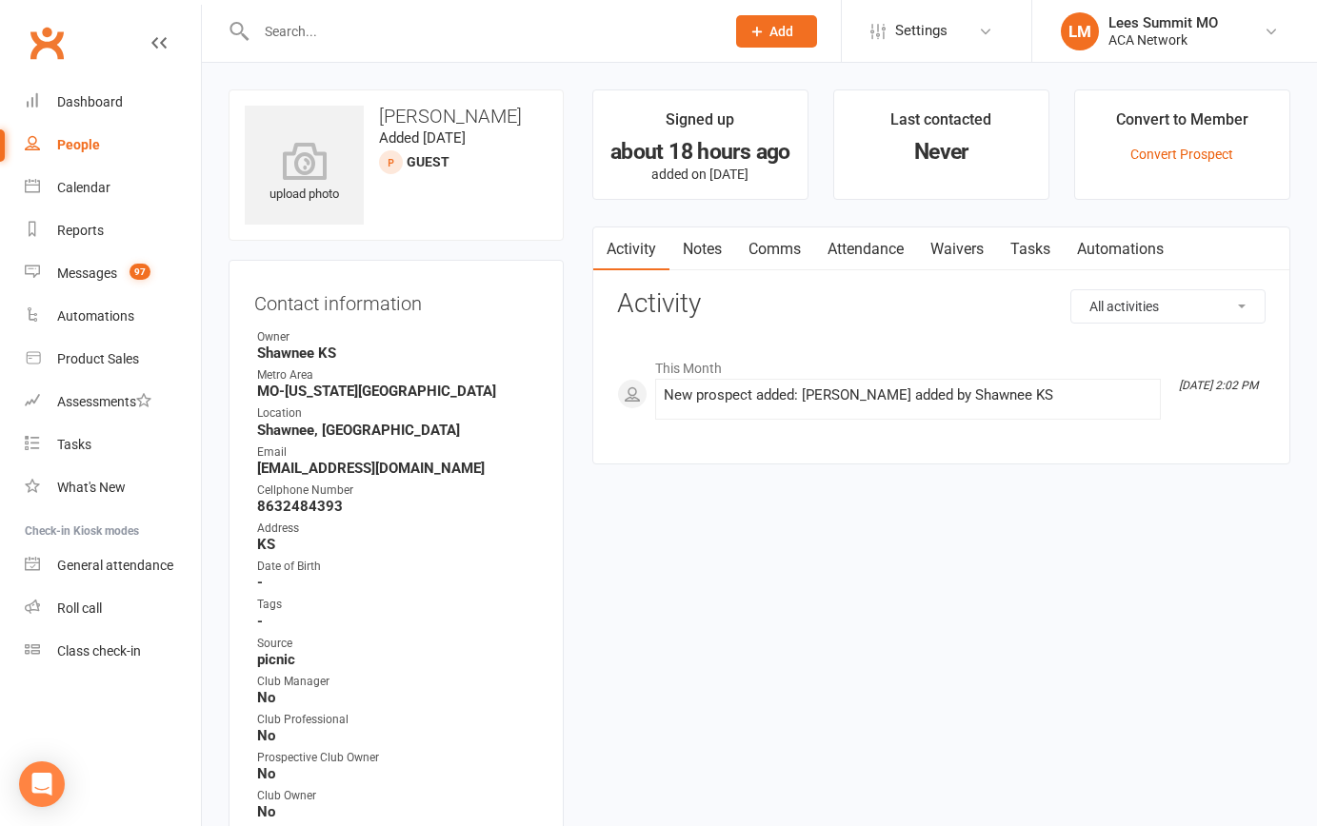
click at [459, 31] on input "text" at bounding box center [480, 31] width 461 height 27
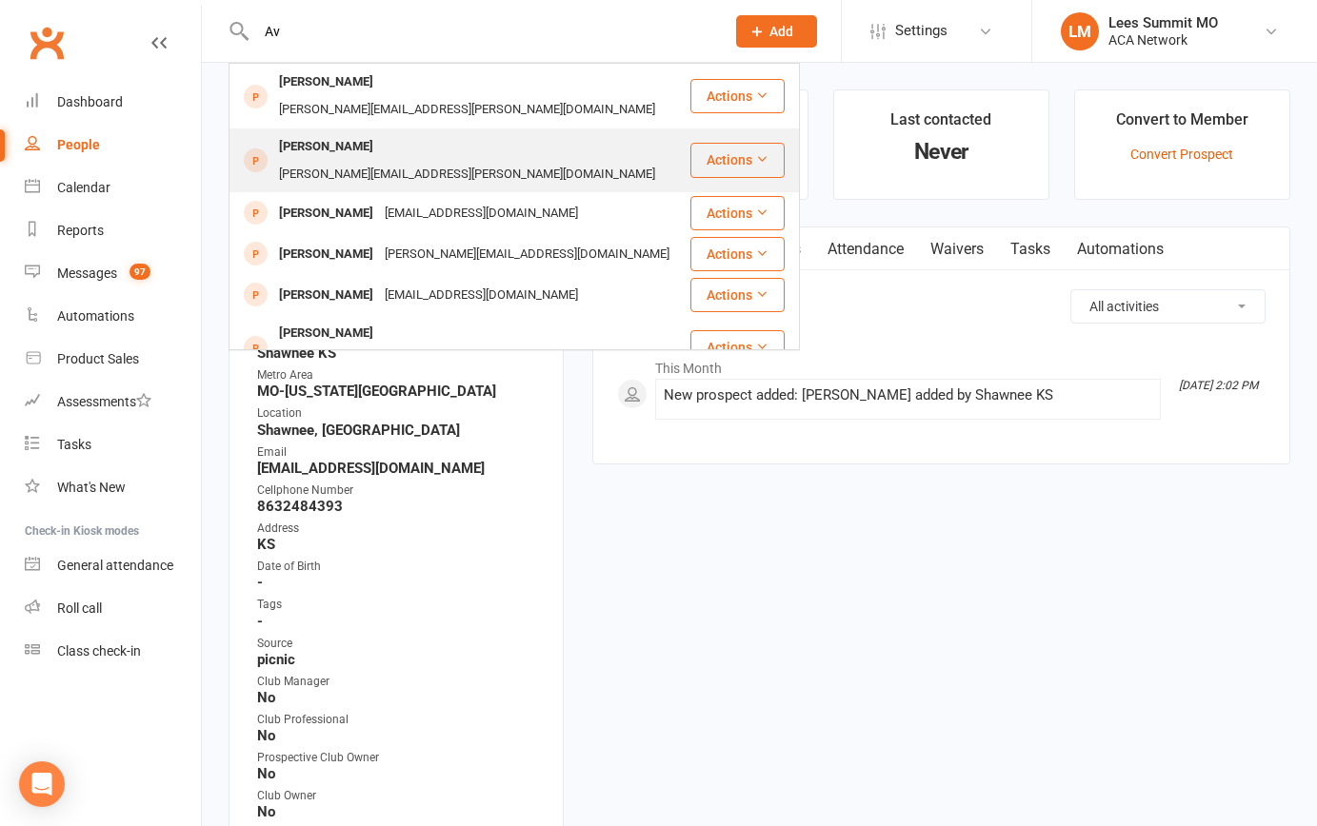
type input "A"
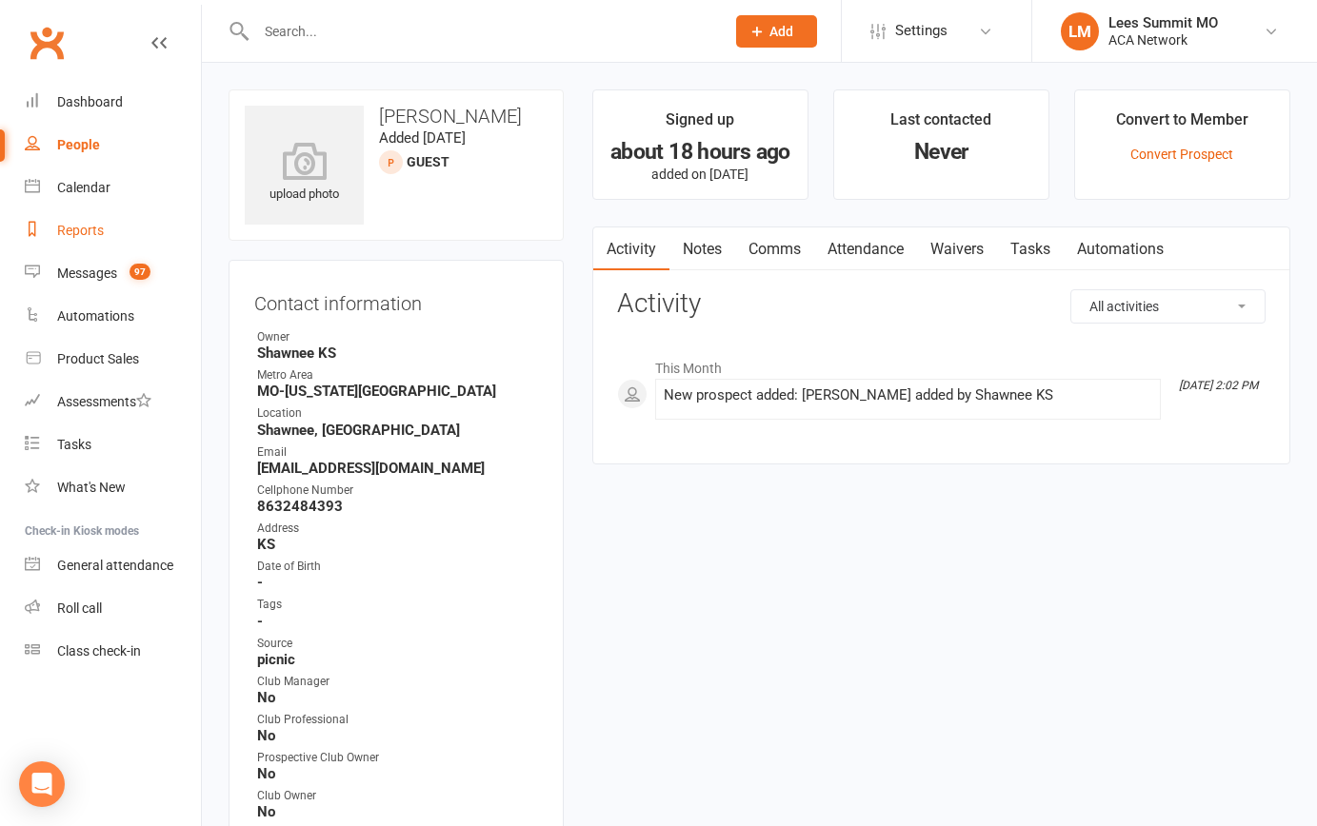
click at [84, 229] on div "Reports" at bounding box center [80, 230] width 47 height 15
select select "100"
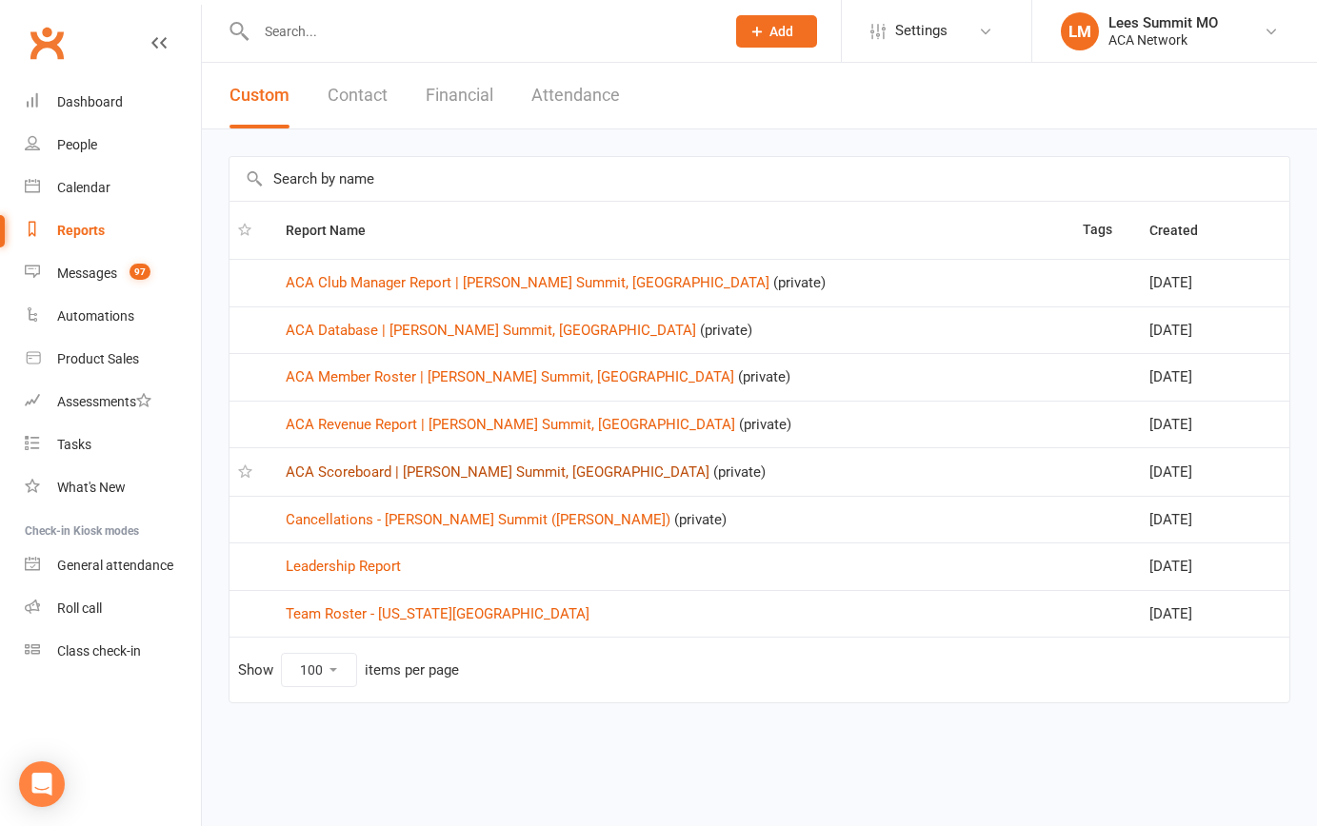
click at [427, 469] on link "ACA Scoreboard | [PERSON_NAME] Summit, [GEOGRAPHIC_DATA]" at bounding box center [498, 472] width 424 height 17
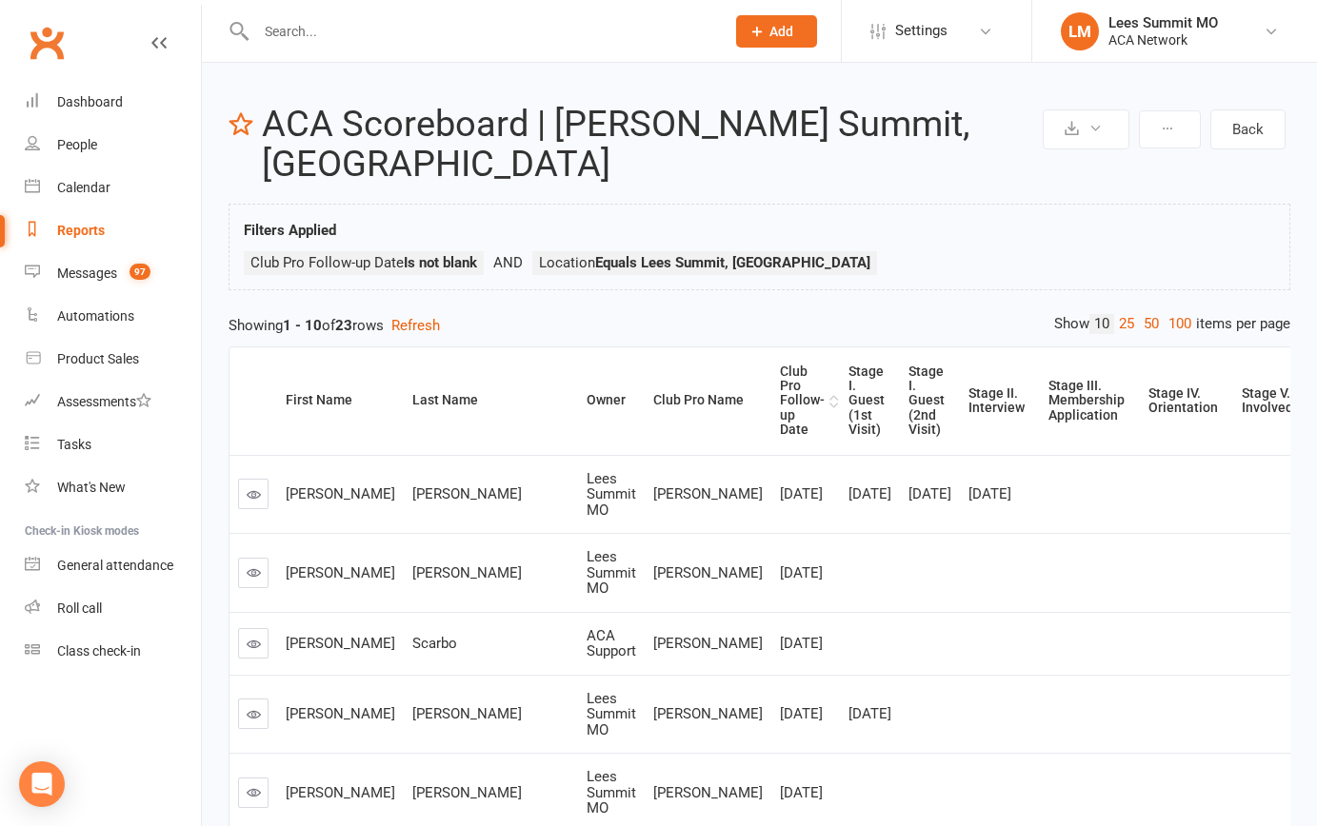
click at [780, 365] on div "Club Pro Follow-up Date" at bounding box center [802, 401] width 45 height 73
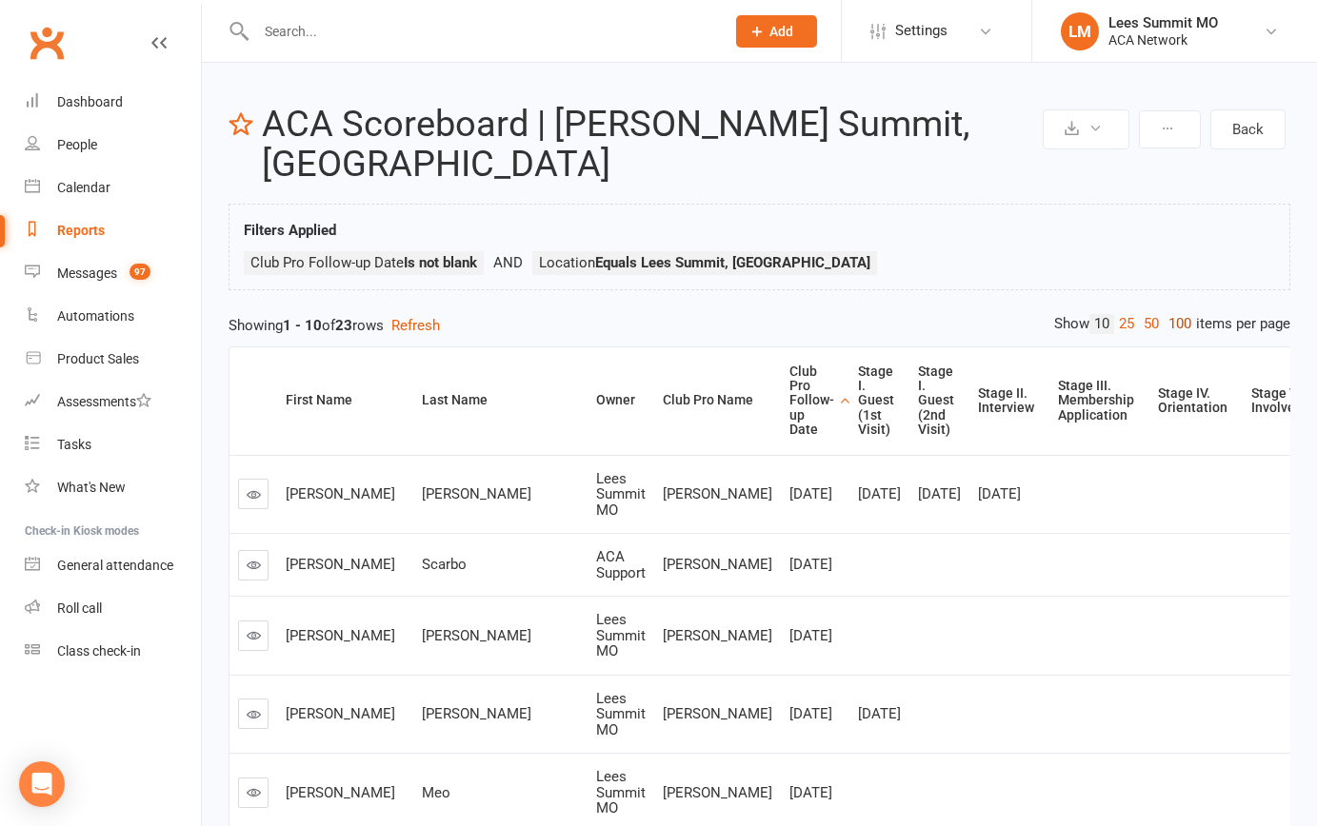
click at [1175, 314] on link "100" at bounding box center [1179, 324] width 32 height 20
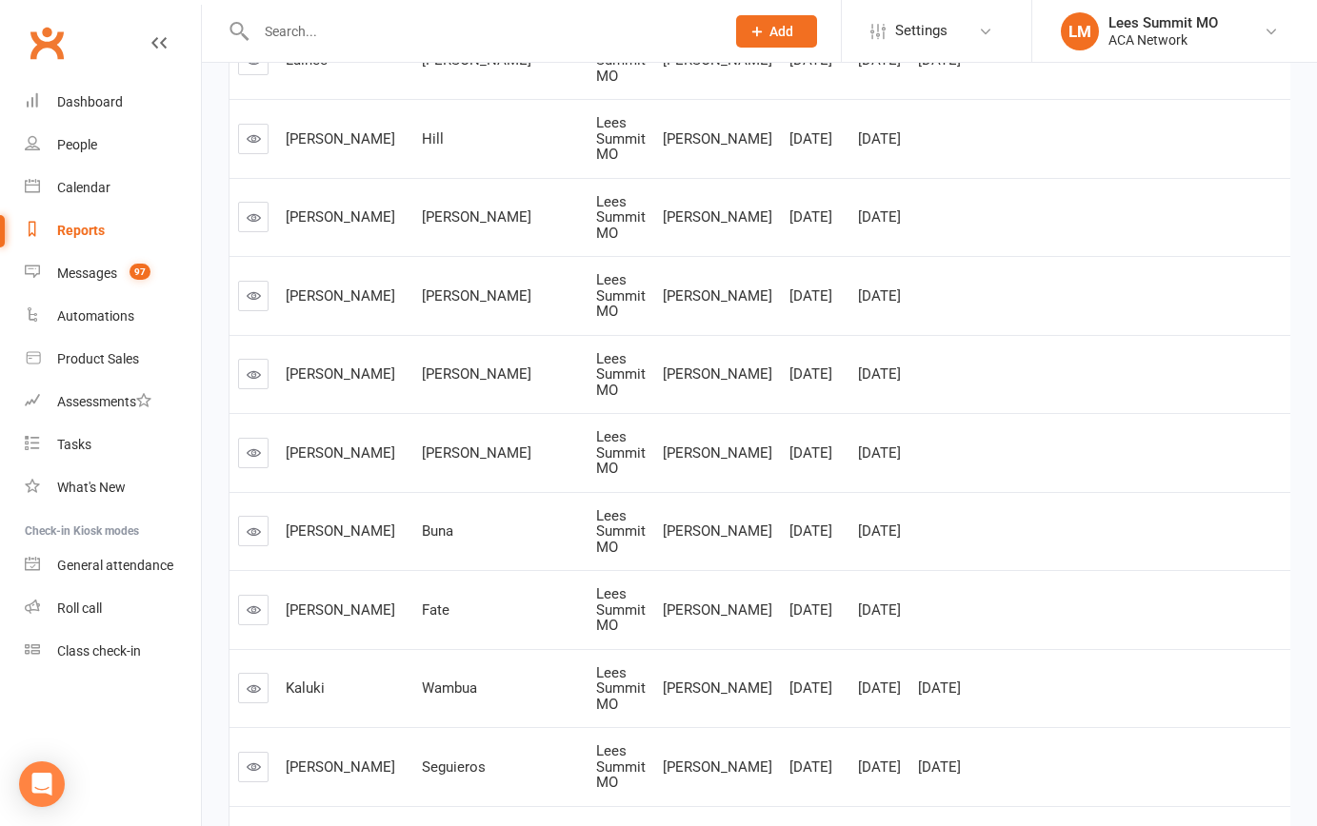
scroll to position [1449, 0]
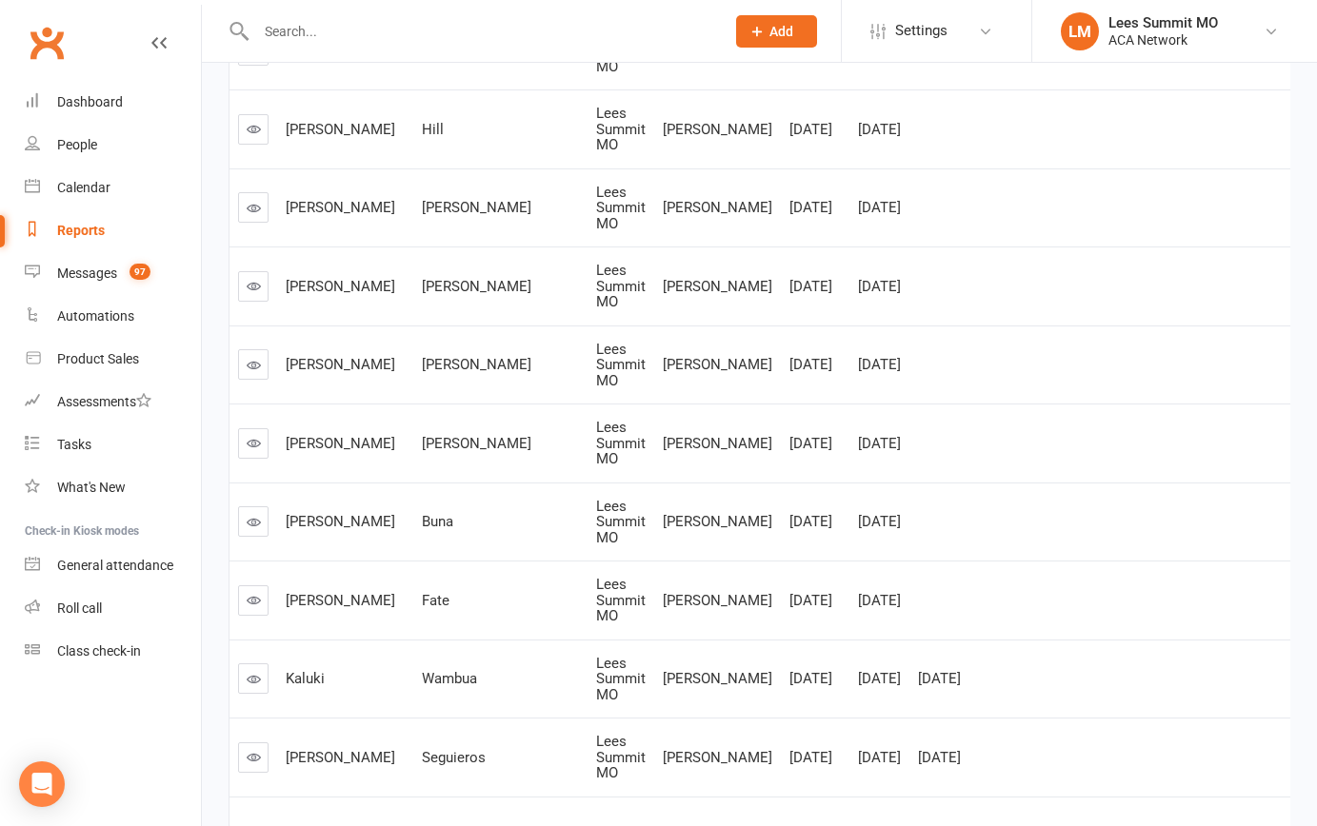
click at [250, 750] on icon at bounding box center [254, 757] width 14 height 14
